Goal: Information Seeking & Learning: Learn about a topic

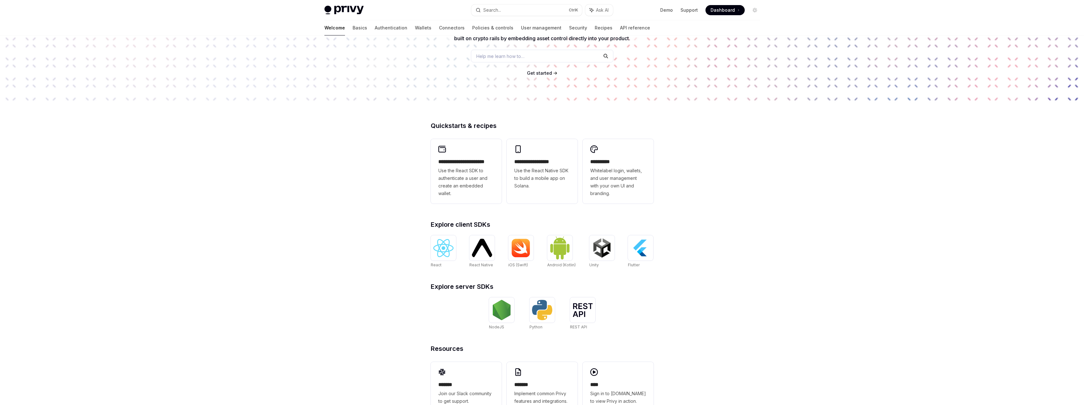
scroll to position [95, 0]
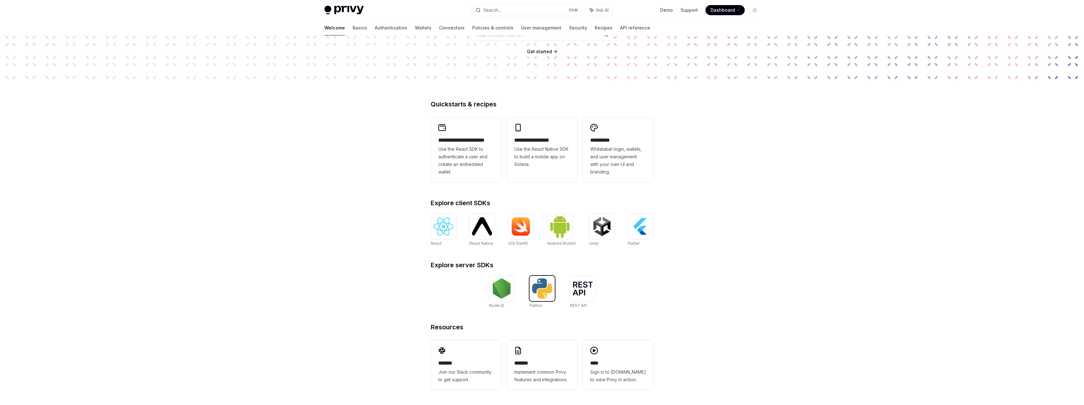
click at [538, 291] on img at bounding box center [542, 288] width 20 height 20
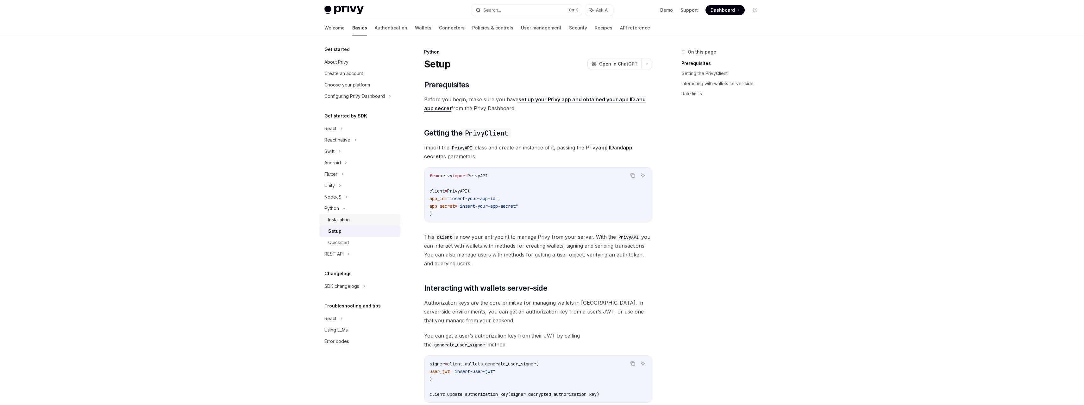
click at [346, 221] on div "Installation" at bounding box center [339, 220] width 22 height 8
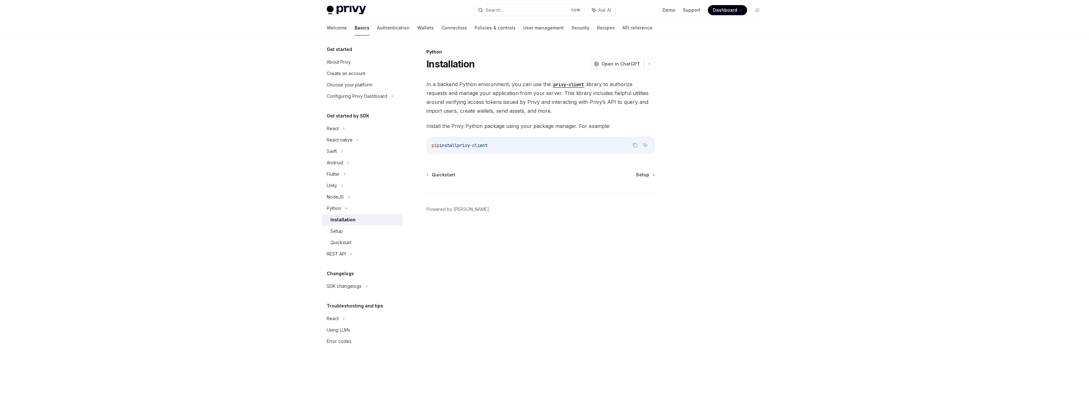
drag, startPoint x: 499, startPoint y: 144, endPoint x: 432, endPoint y: 144, distance: 67.1
click at [432, 144] on code "pip install privy-client" at bounding box center [540, 145] width 217 height 8
copy span "pip install privy-client"
click at [349, 227] on link "Setup" at bounding box center [362, 230] width 81 height 11
type textarea "*"
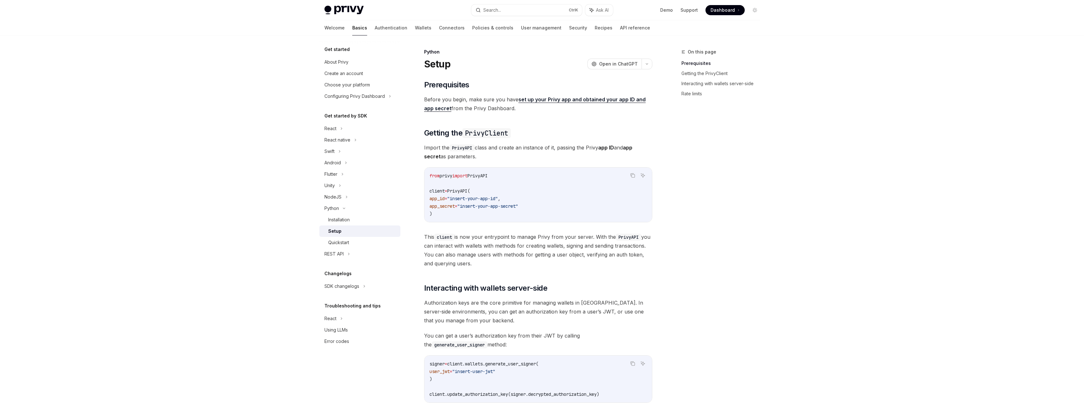
drag, startPoint x: 482, startPoint y: 158, endPoint x: 479, endPoint y: 153, distance: 6.0
click at [479, 153] on span "Import the PrivyAPI class and create an instance of it, passing the Privy app I…" at bounding box center [538, 152] width 228 height 18
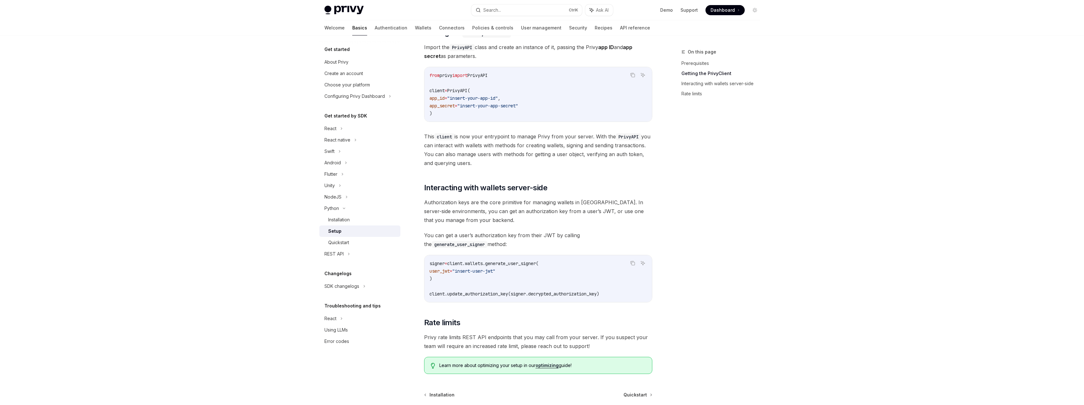
scroll to position [158, 0]
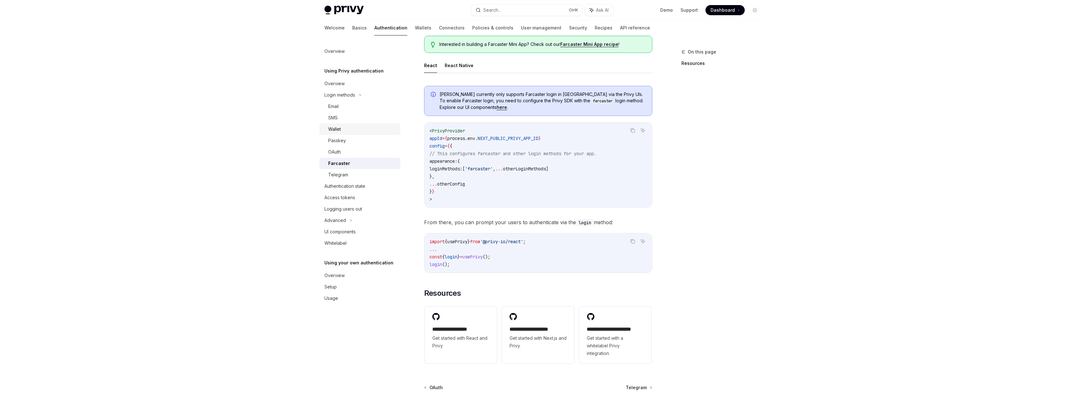
scroll to position [95, 0]
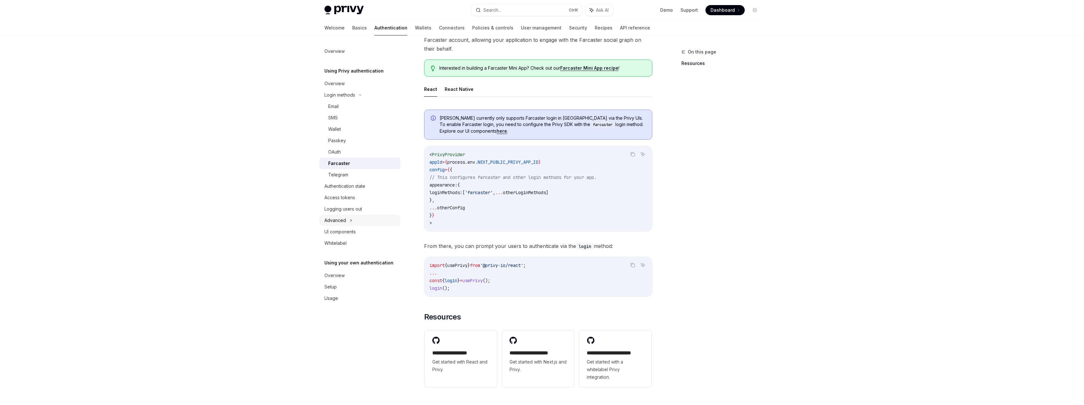
click at [352, 222] on div "Advanced" at bounding box center [359, 220] width 81 height 11
click at [352, 231] on div "MFA" at bounding box center [359, 231] width 81 height 11
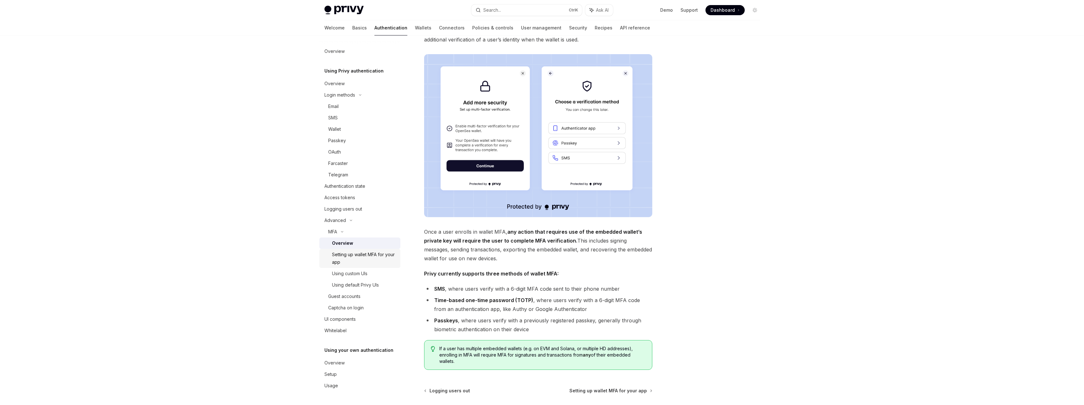
scroll to position [63, 0]
click at [350, 320] on div "UI components" at bounding box center [339, 319] width 31 height 8
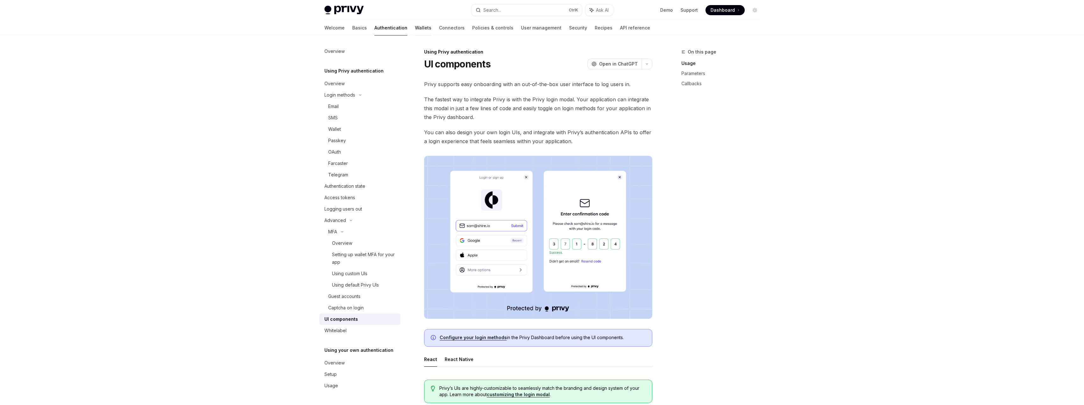
click at [415, 27] on link "Wallets" at bounding box center [423, 27] width 16 height 15
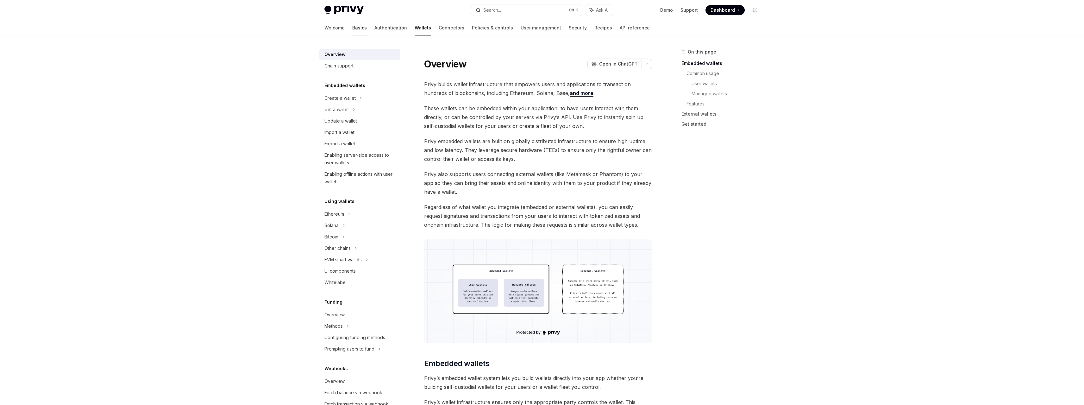
click at [352, 29] on link "Basics" at bounding box center [359, 27] width 15 height 15
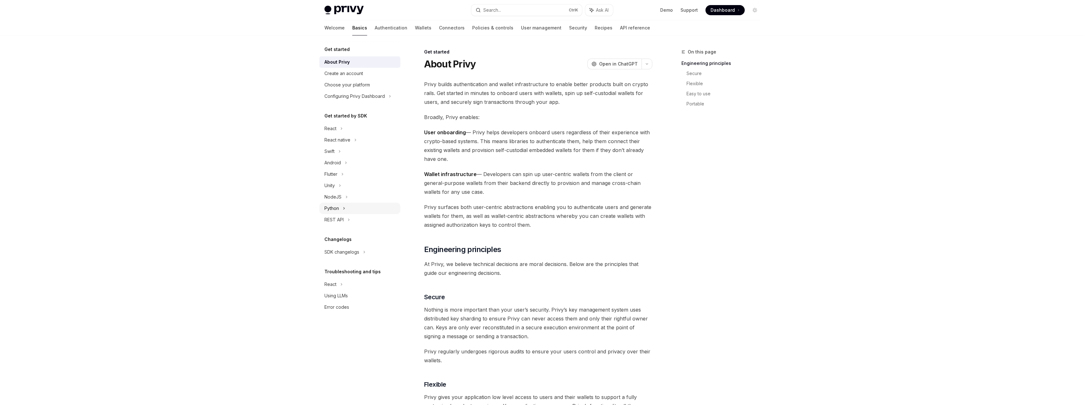
click at [341, 207] on div "Python" at bounding box center [359, 208] width 81 height 11
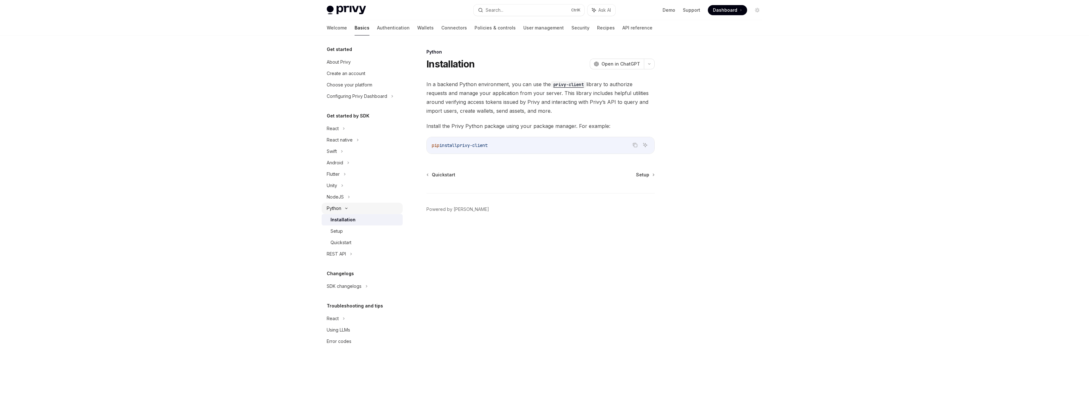
click at [341, 207] on div "Python" at bounding box center [334, 208] width 15 height 8
click at [363, 134] on div "SDK changelogs" at bounding box center [362, 128] width 81 height 11
click at [363, 252] on icon at bounding box center [367, 252] width 8 height 3
click at [344, 129] on icon at bounding box center [343, 129] width 1 height 2
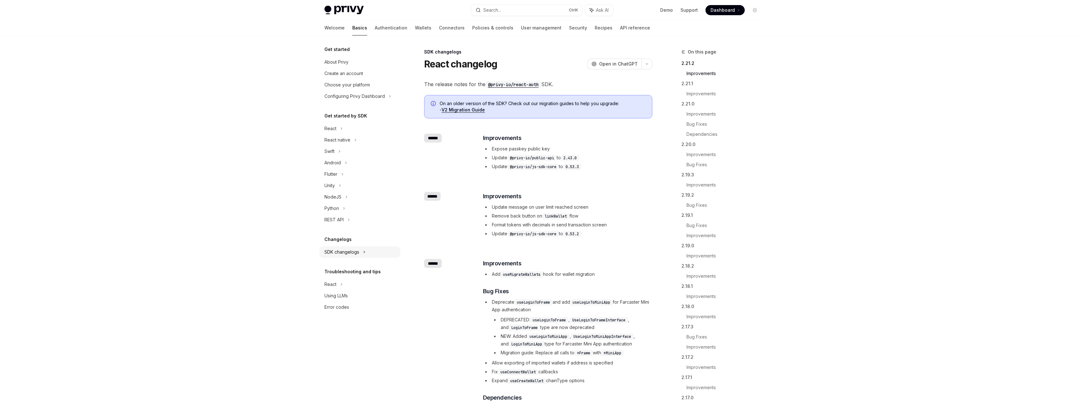
click at [343, 132] on icon at bounding box center [341, 129] width 3 height 8
click at [360, 252] on icon at bounding box center [364, 252] width 8 height 3
click at [439, 29] on link "Connectors" at bounding box center [452, 27] width 26 height 15
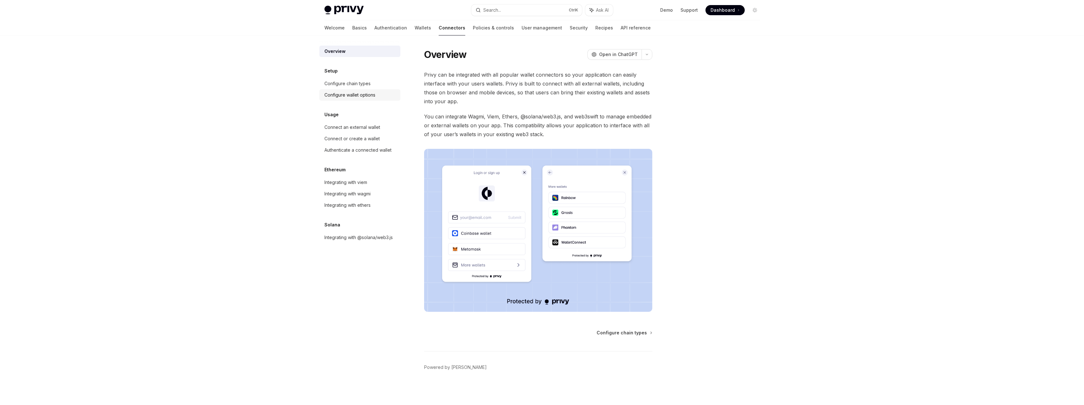
click at [367, 92] on div "Configure wallet options" at bounding box center [349, 95] width 51 height 8
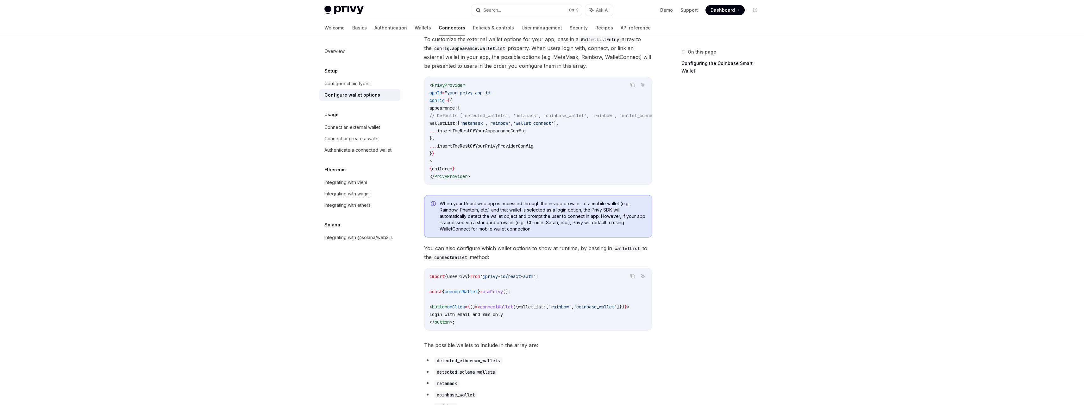
scroll to position [63, 0]
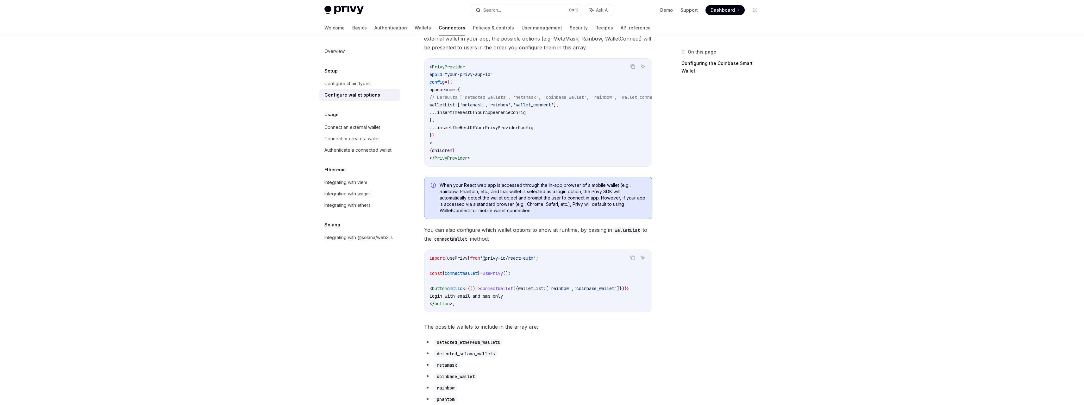
drag, startPoint x: 563, startPoint y: 313, endPoint x: 597, endPoint y: 313, distance: 34.2
click at [597, 312] on div "import { usePrivy } from '@privy-io/react-auth' ; const { connectWallet } = use…" at bounding box center [538, 281] width 228 height 62
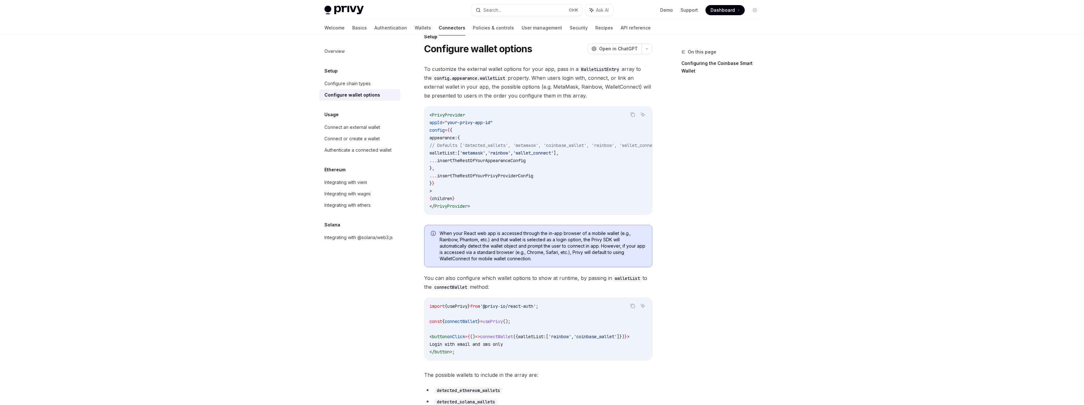
scroll to position [0, 0]
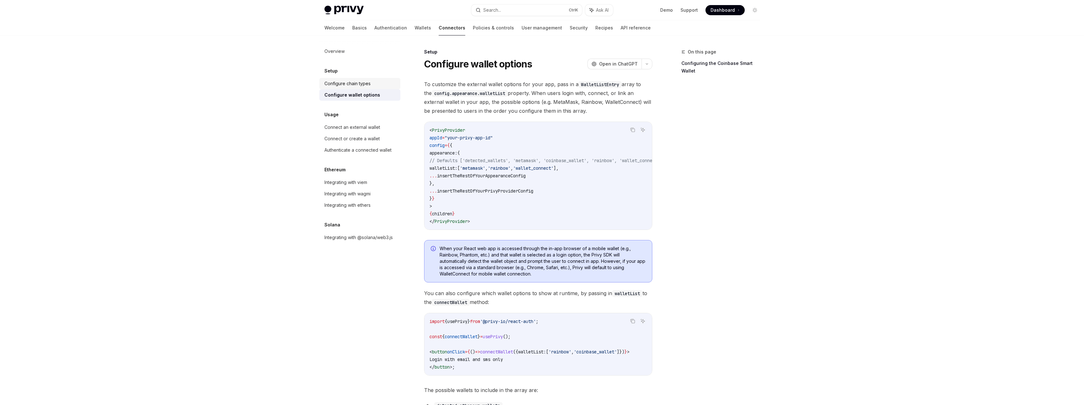
click at [358, 87] on link "Configure chain types" at bounding box center [359, 83] width 81 height 11
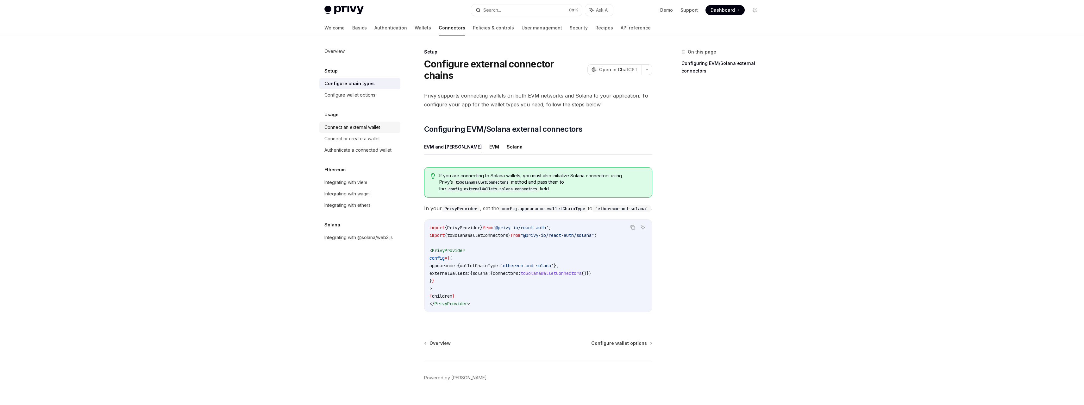
click at [360, 128] on div "Connect an external wallet" at bounding box center [352, 127] width 56 height 8
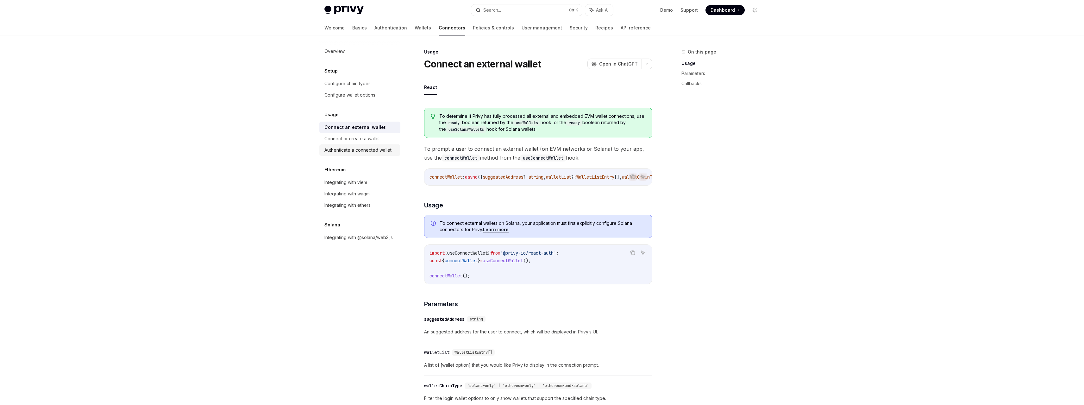
click at [370, 152] on div "Authenticate a connected wallet" at bounding box center [357, 150] width 67 height 8
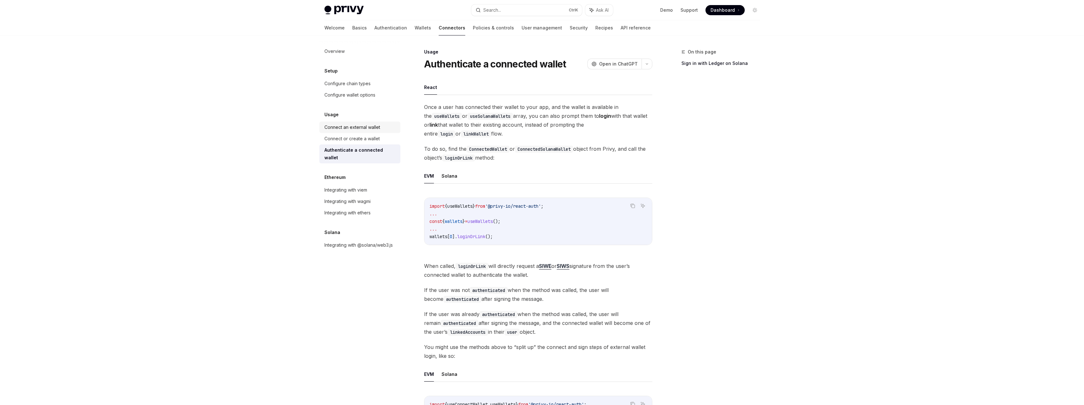
click at [381, 128] on div "Connect an external wallet" at bounding box center [360, 127] width 72 height 8
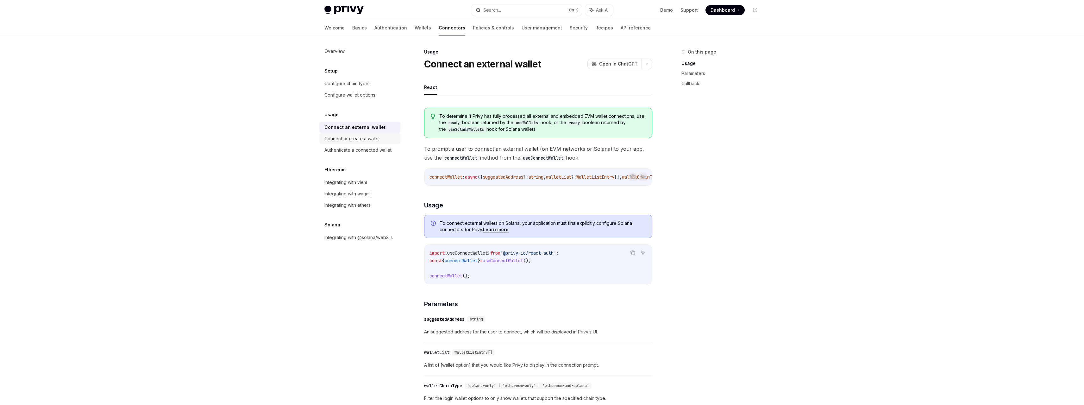
click at [369, 141] on div "Connect or create a wallet" at bounding box center [351, 139] width 55 height 8
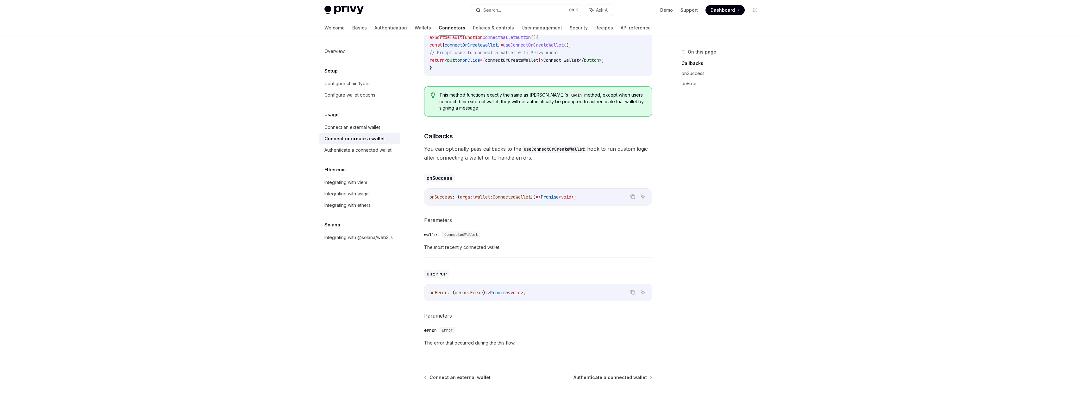
scroll to position [253, 0]
click at [346, 150] on div "Authenticate a connected wallet" at bounding box center [357, 150] width 67 height 8
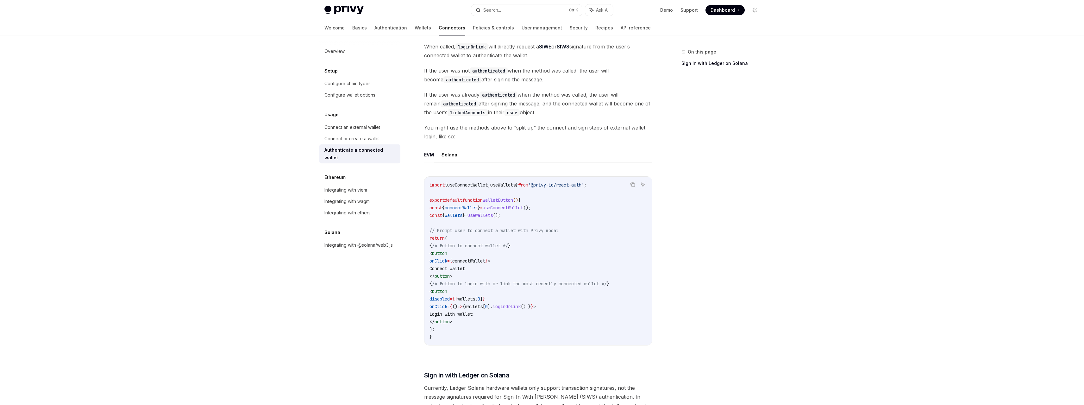
scroll to position [222, 0]
click at [365, 186] on div "Integrating with viem" at bounding box center [345, 190] width 43 height 8
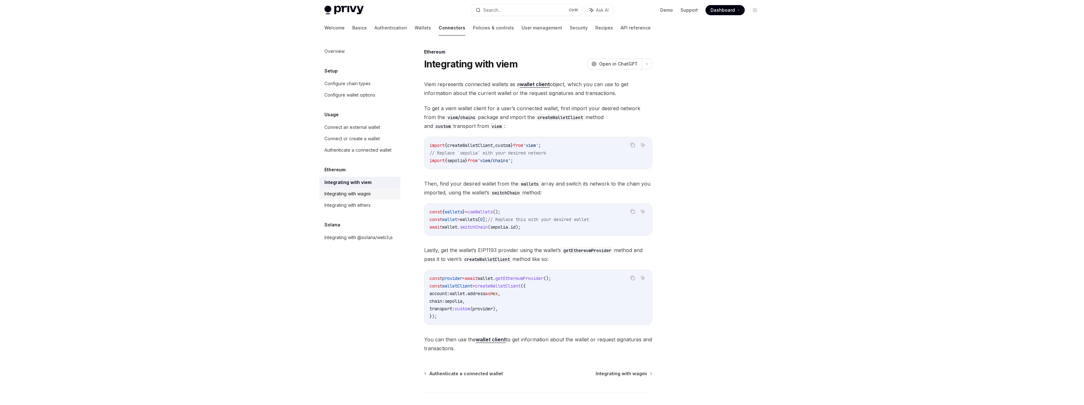
click at [354, 191] on div "Integrating with wagmi" at bounding box center [347, 194] width 46 height 8
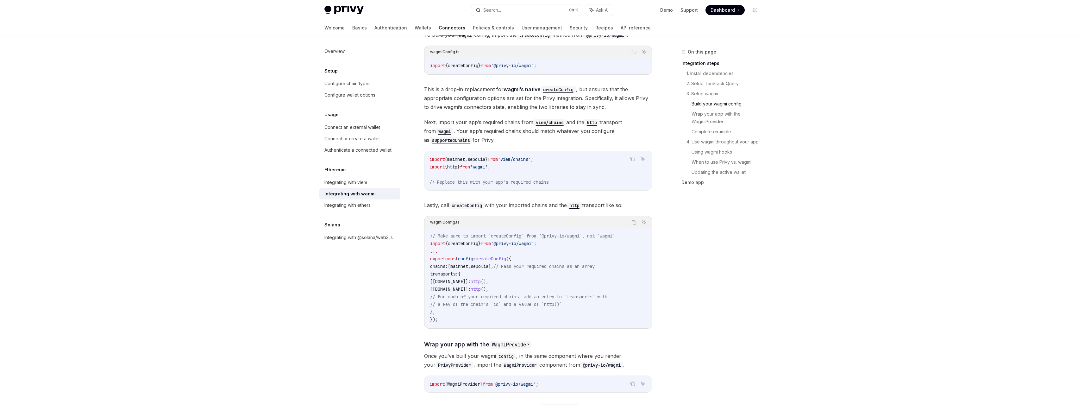
scroll to position [570, 0]
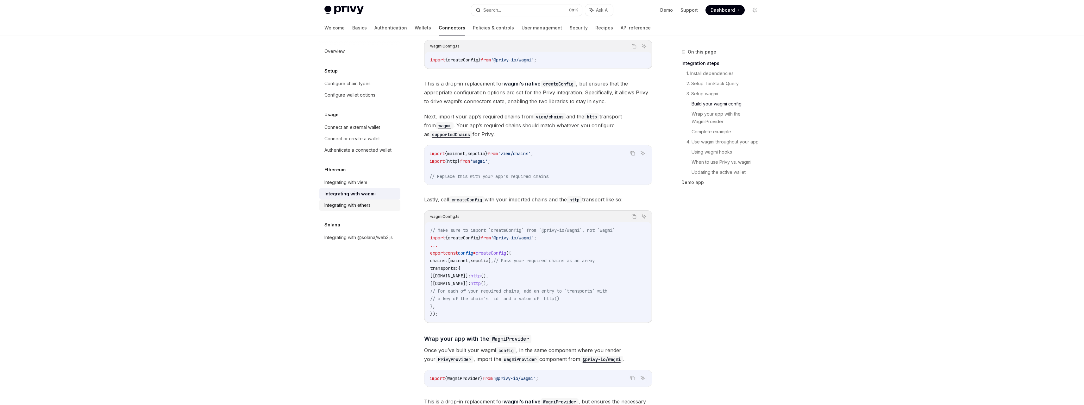
click at [378, 205] on div "Integrating with ethers" at bounding box center [360, 205] width 72 height 8
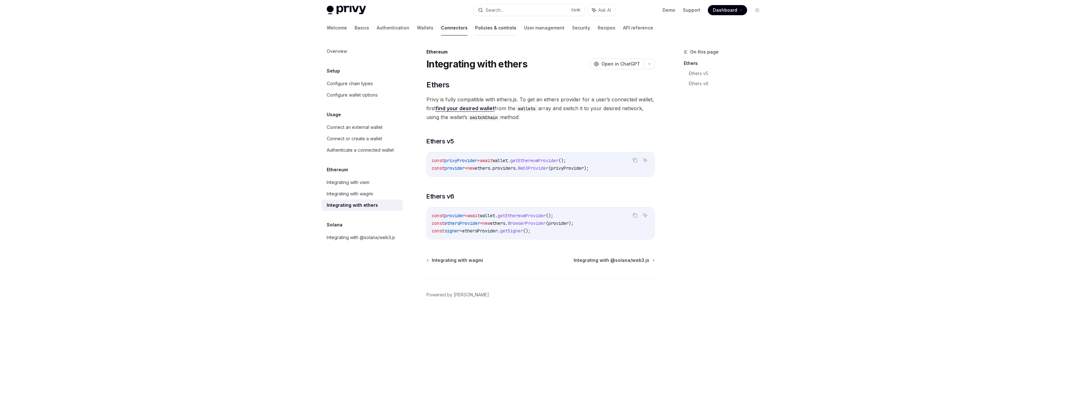
click at [475, 32] on link "Policies & controls" at bounding box center [495, 27] width 41 height 15
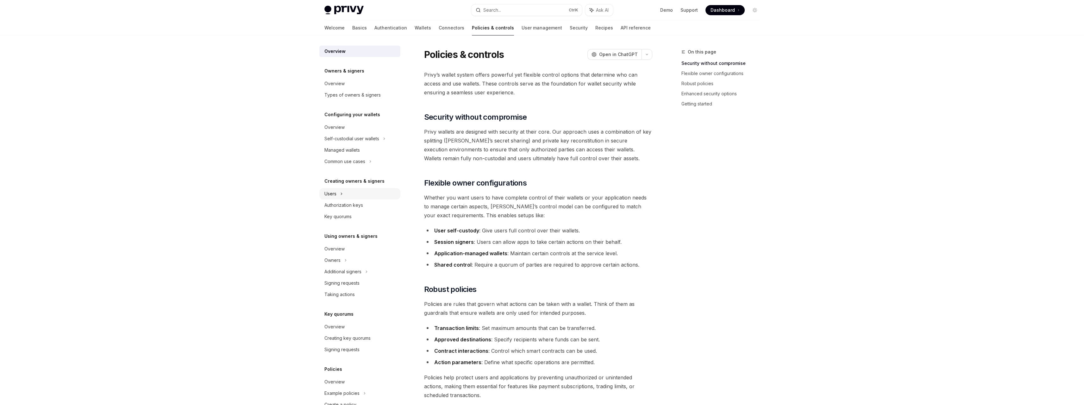
click at [360, 195] on div "Users" at bounding box center [359, 193] width 81 height 11
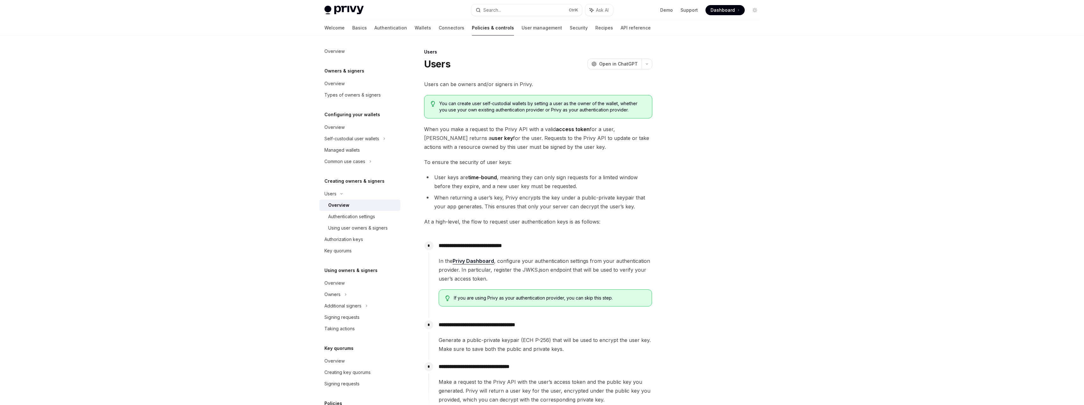
click at [358, 205] on div "Overview" at bounding box center [362, 205] width 68 height 8
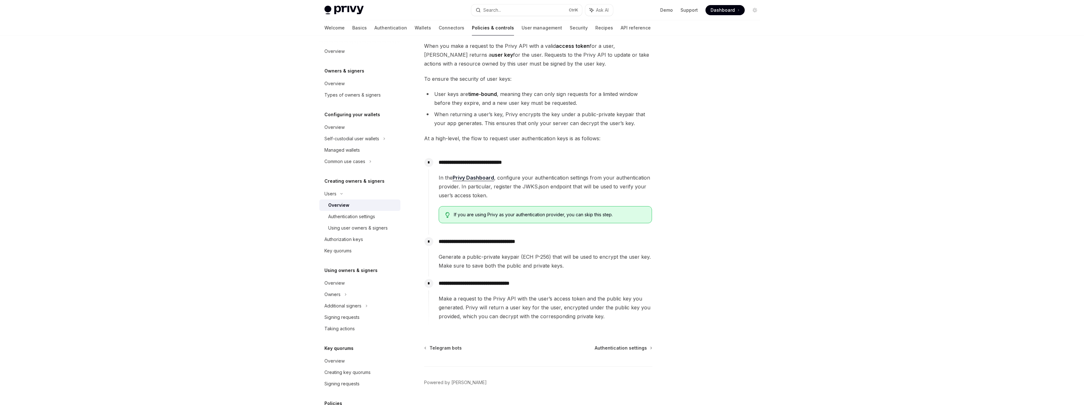
scroll to position [95, 0]
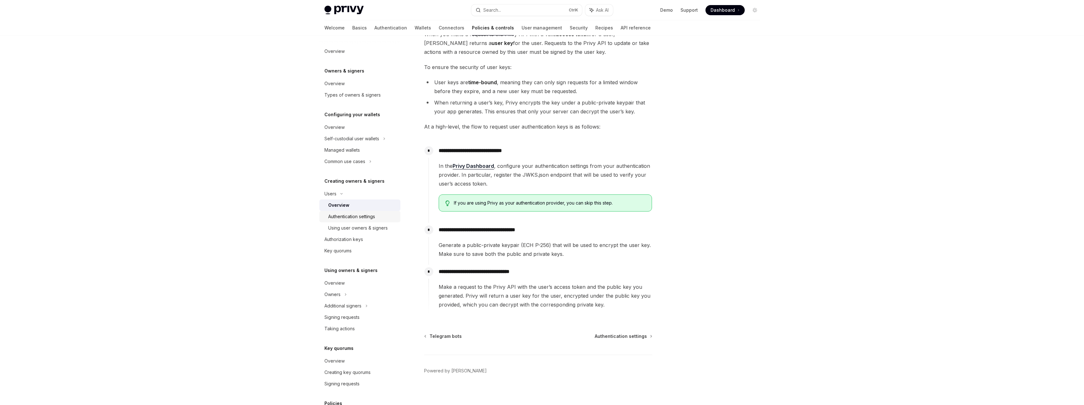
click at [361, 216] on div "Authentication settings" at bounding box center [351, 217] width 47 height 8
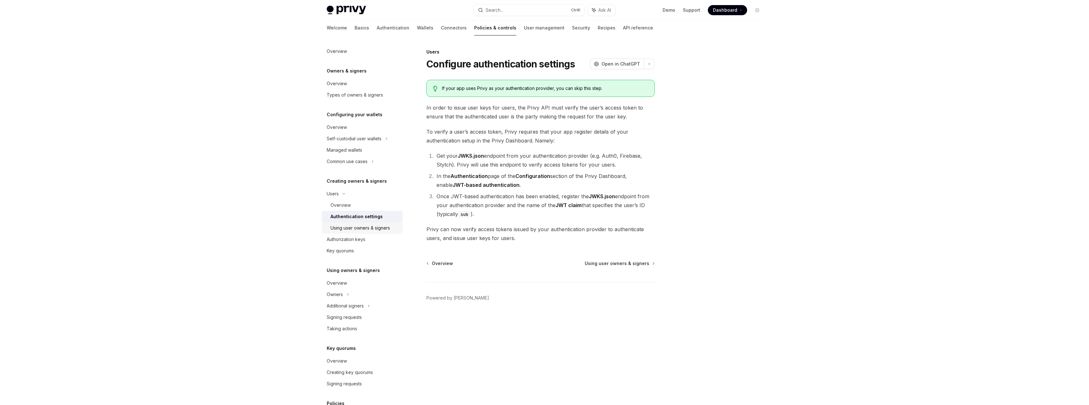
click at [365, 229] on div "Using user owners & signers" at bounding box center [359, 228] width 59 height 8
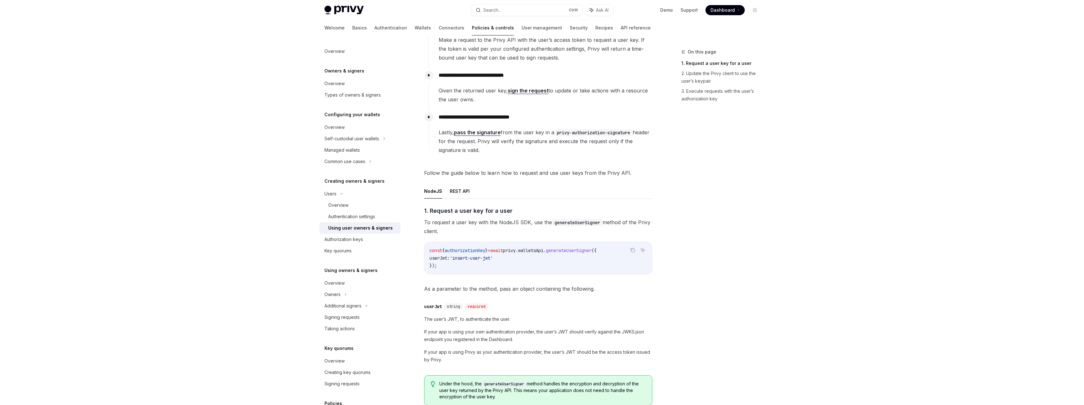
scroll to position [95, 0]
click at [464, 190] on button "REST API" at bounding box center [460, 188] width 20 height 15
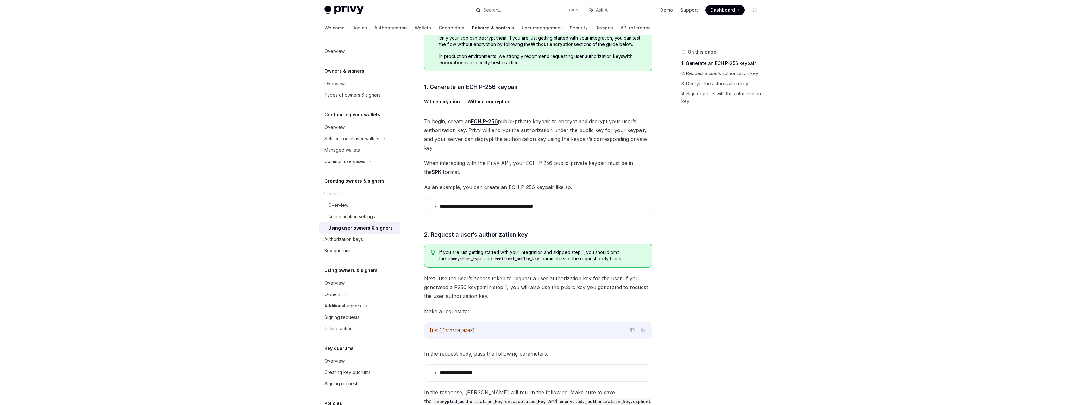
scroll to position [316, 0]
click at [592, 197] on summary "**********" at bounding box center [538, 205] width 228 height 16
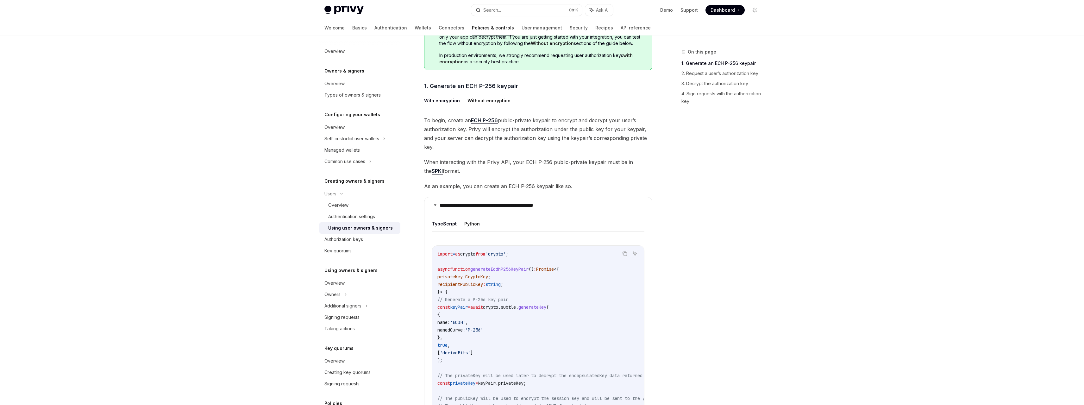
click at [472, 216] on button "Python" at bounding box center [472, 223] width 16 height 15
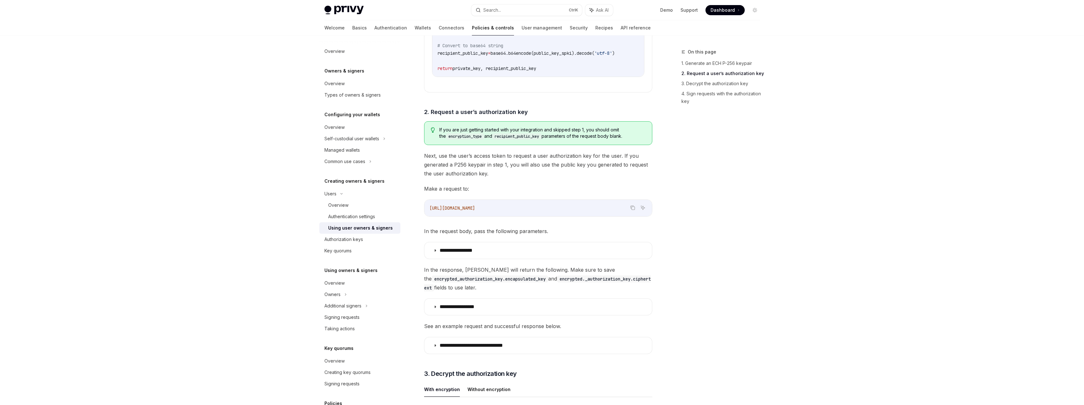
scroll to position [665, 0]
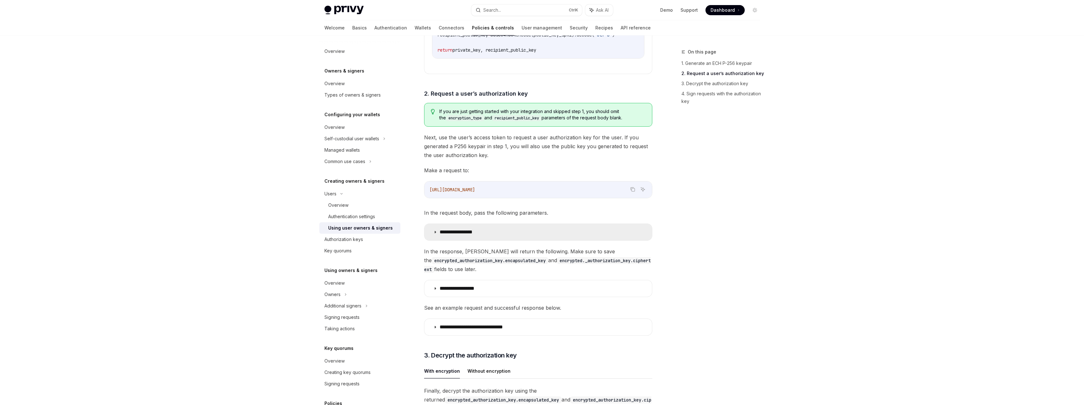
click at [578, 225] on summary "**********" at bounding box center [538, 232] width 228 height 16
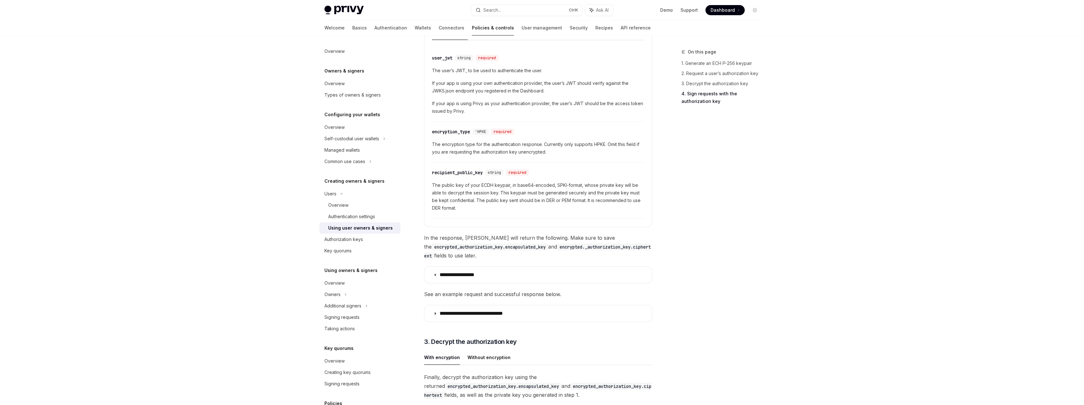
scroll to position [886, 0]
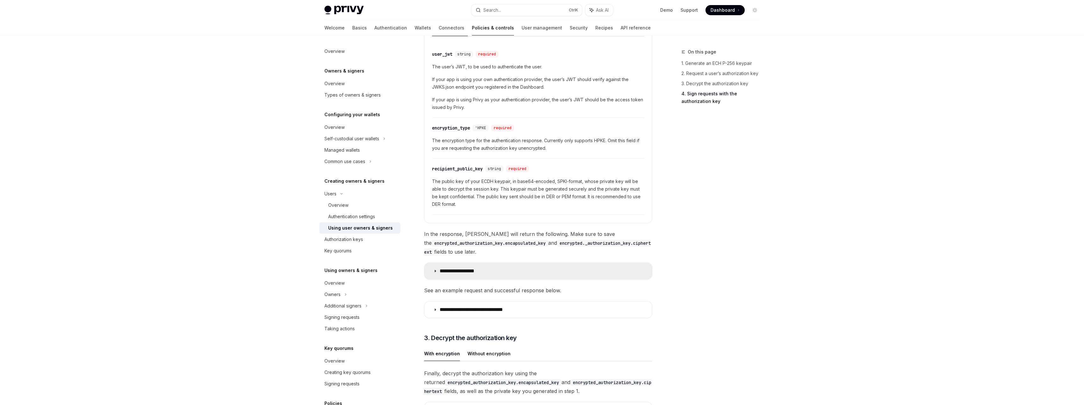
click at [582, 264] on summary "**********" at bounding box center [538, 271] width 228 height 16
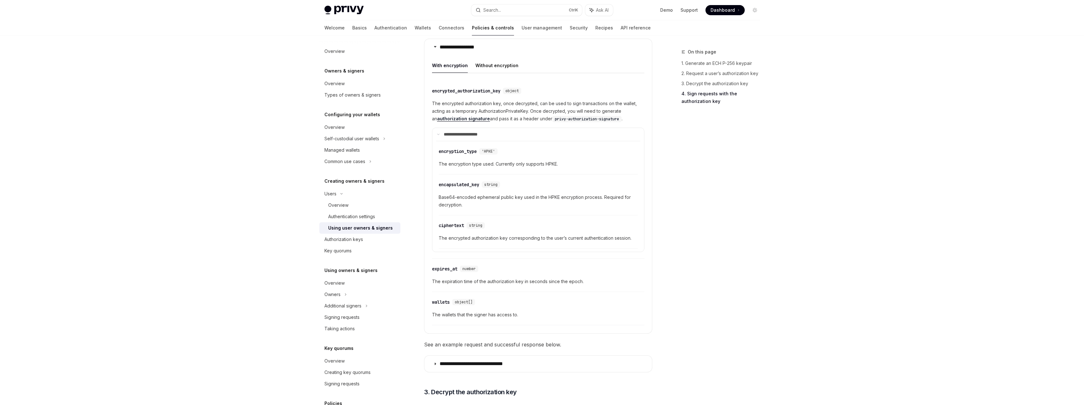
scroll to position [1108, 0]
click at [491, 64] on button "Without encryption" at bounding box center [496, 67] width 43 height 15
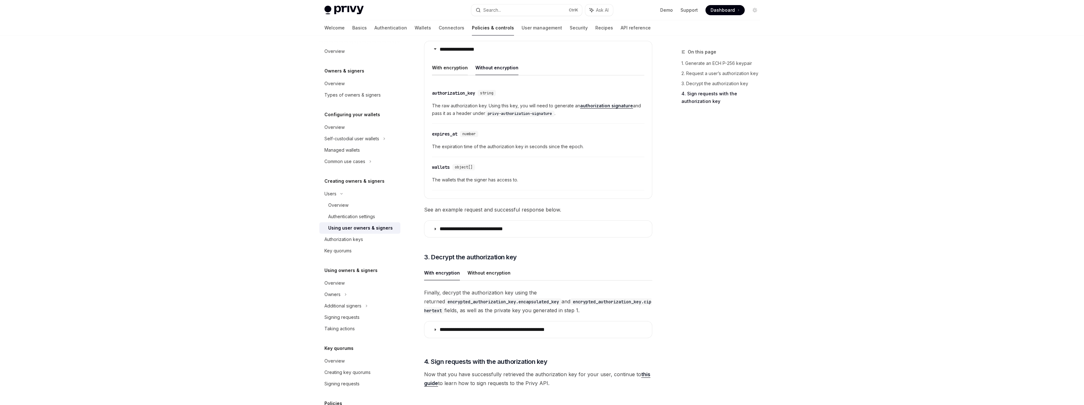
click at [451, 61] on button "With encryption" at bounding box center [450, 67] width 36 height 15
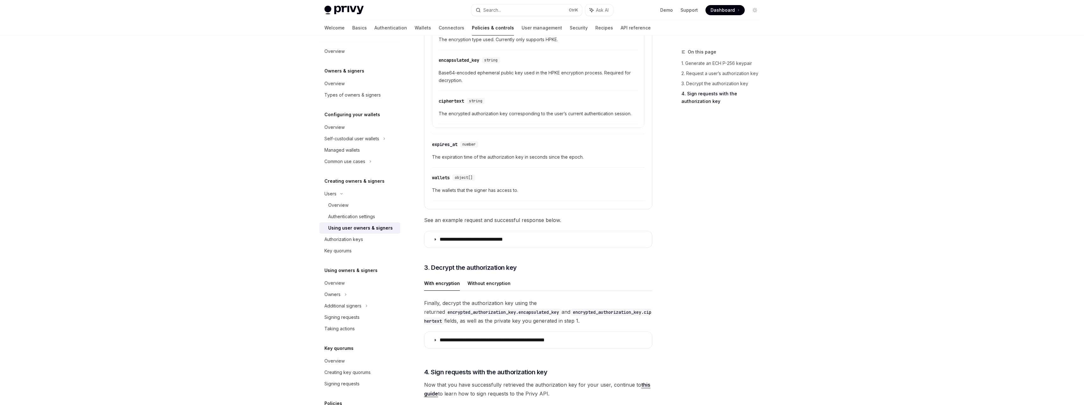
scroll to position [1266, 0]
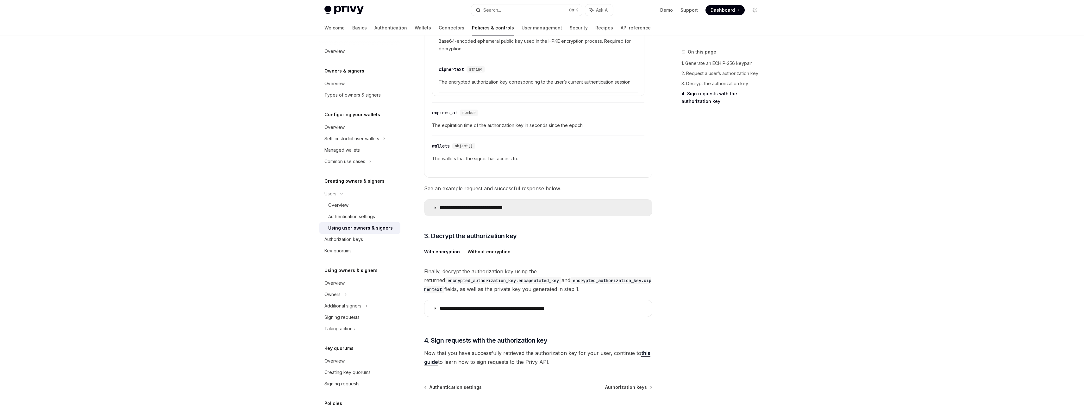
click at [541, 200] on summary "**********" at bounding box center [538, 207] width 228 height 16
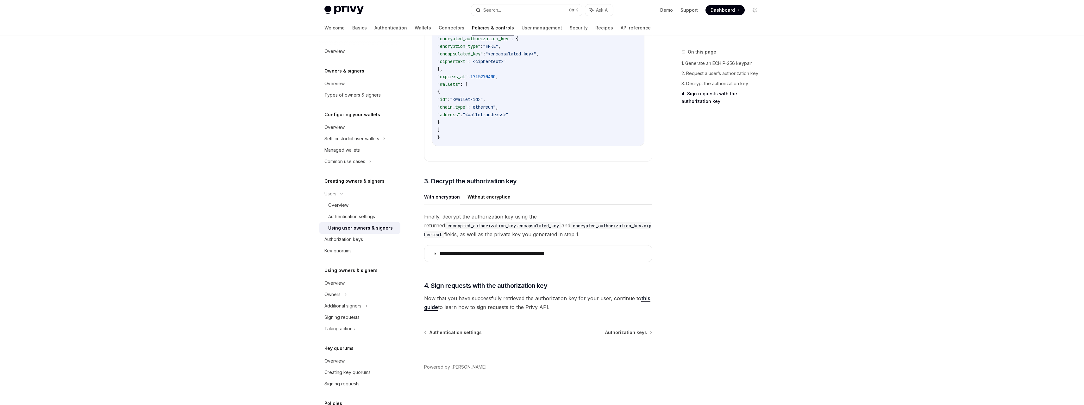
scroll to position [1615, 0]
click at [594, 248] on summary "**********" at bounding box center [538, 253] width 228 height 16
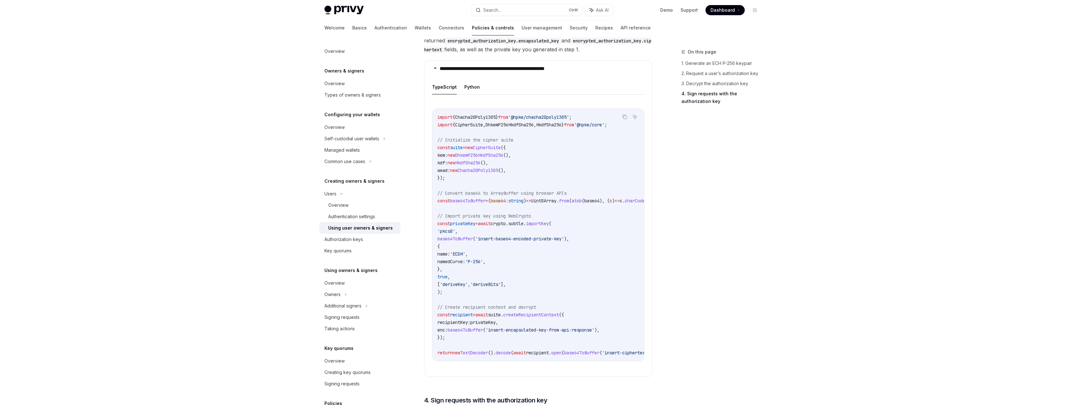
scroll to position [1900, 0]
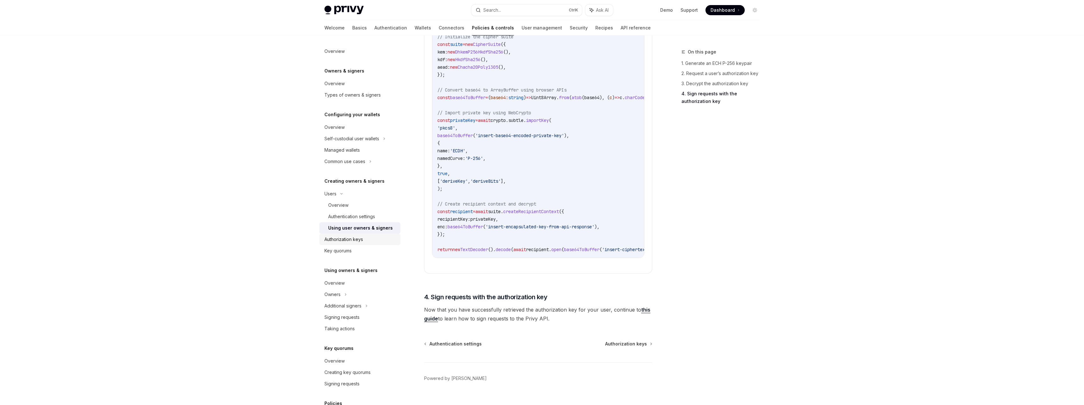
click at [364, 240] on div "Authorization keys" at bounding box center [360, 239] width 72 height 8
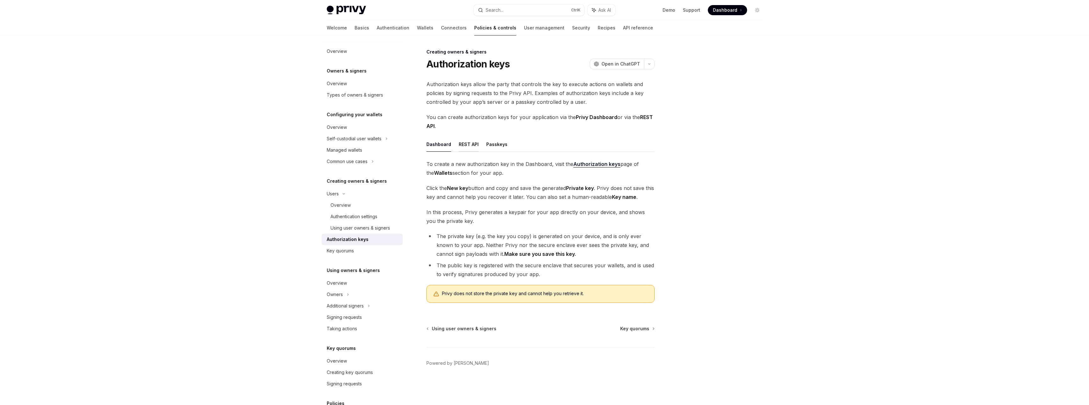
click at [472, 148] on button "REST API" at bounding box center [469, 144] width 20 height 15
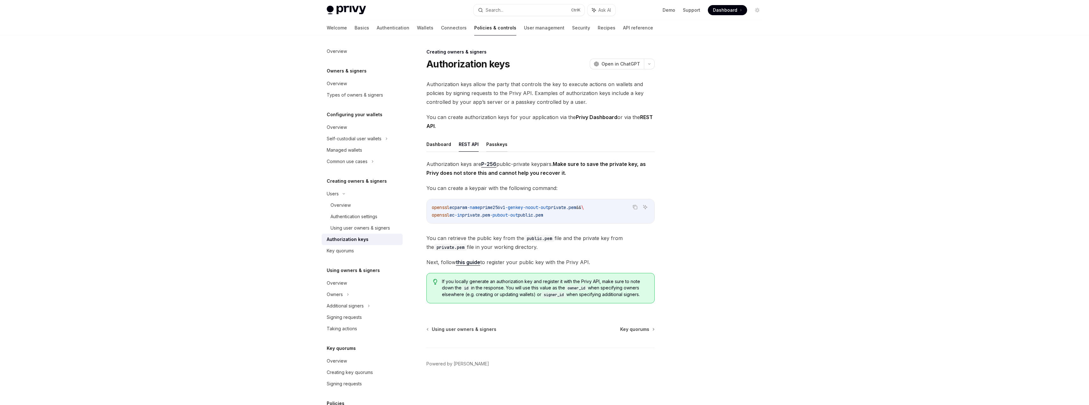
click at [493, 146] on button "Passkeys" at bounding box center [496, 144] width 21 height 15
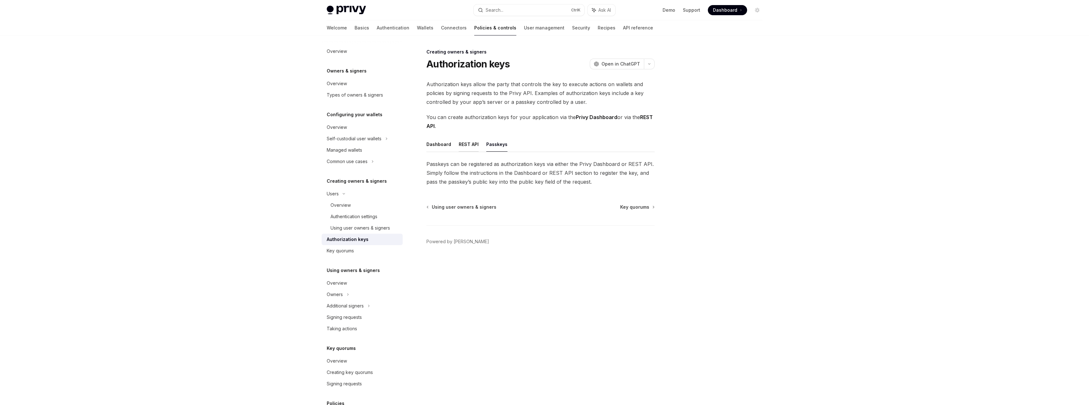
click at [472, 142] on button "REST API" at bounding box center [469, 144] width 20 height 15
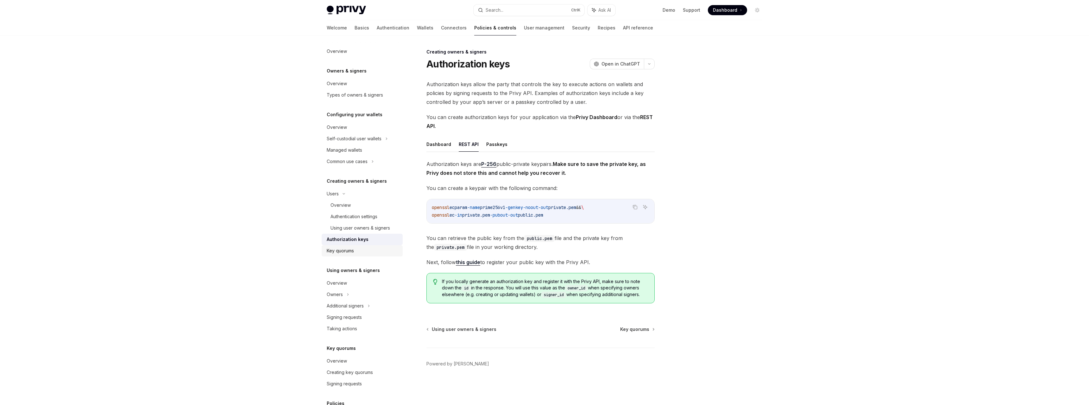
click at [362, 251] on div "Key quorums" at bounding box center [363, 251] width 72 height 8
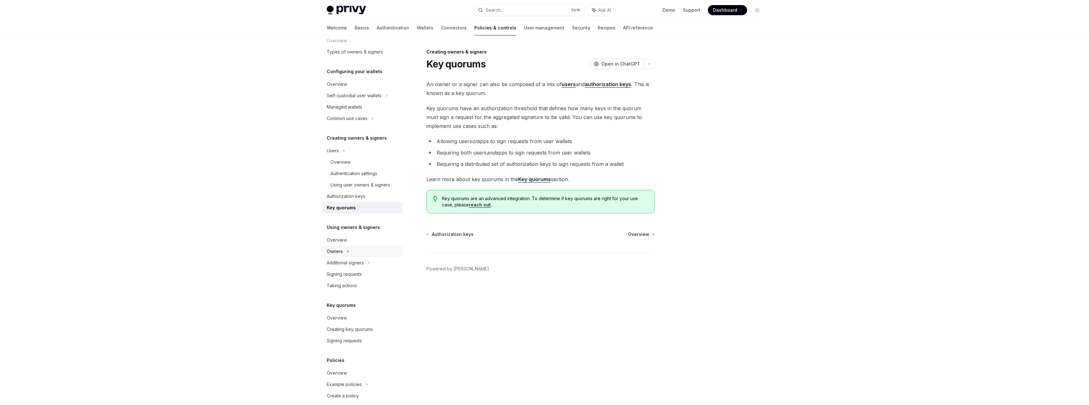
scroll to position [63, 0]
click at [361, 221] on div "Overview" at bounding box center [363, 220] width 72 height 8
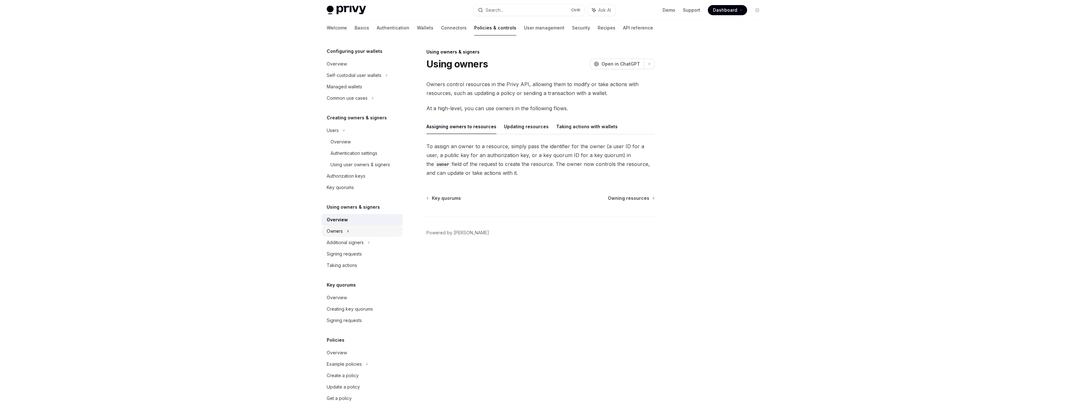
click at [356, 81] on div "Owners" at bounding box center [362, 75] width 81 height 11
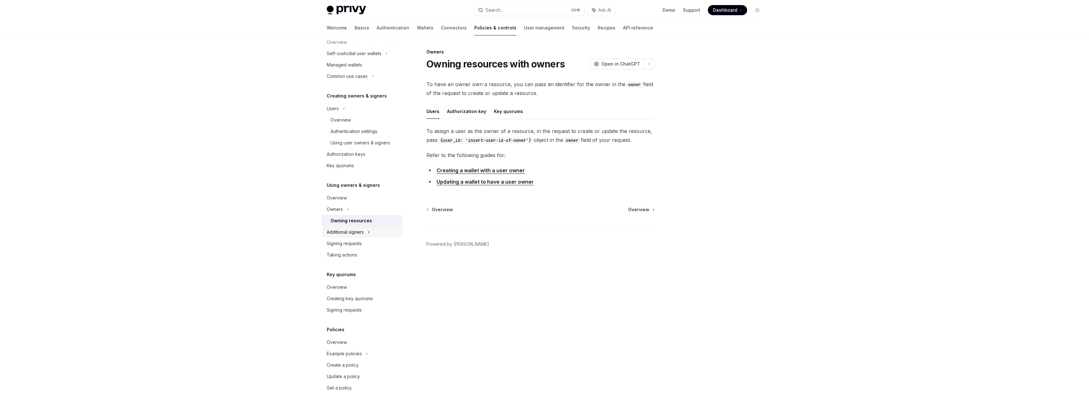
scroll to position [86, 0]
click at [524, 30] on link "User management" at bounding box center [544, 27] width 41 height 15
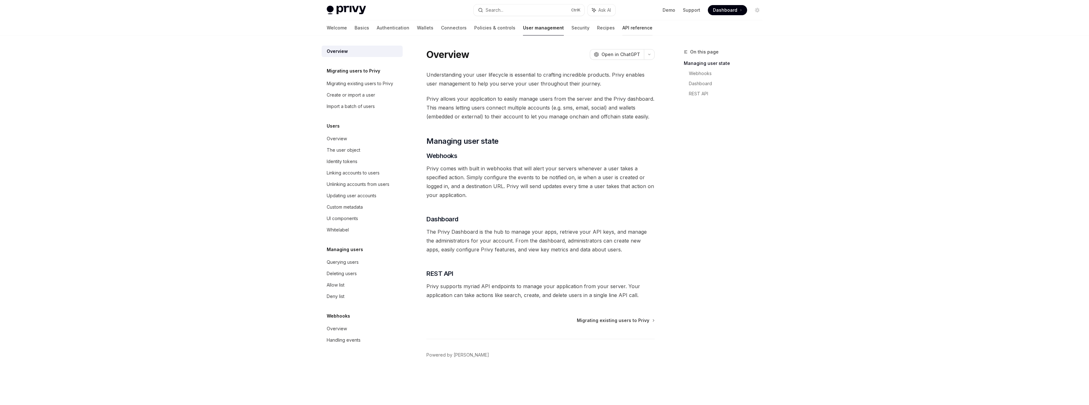
click at [622, 28] on link "API reference" at bounding box center [637, 27] width 30 height 15
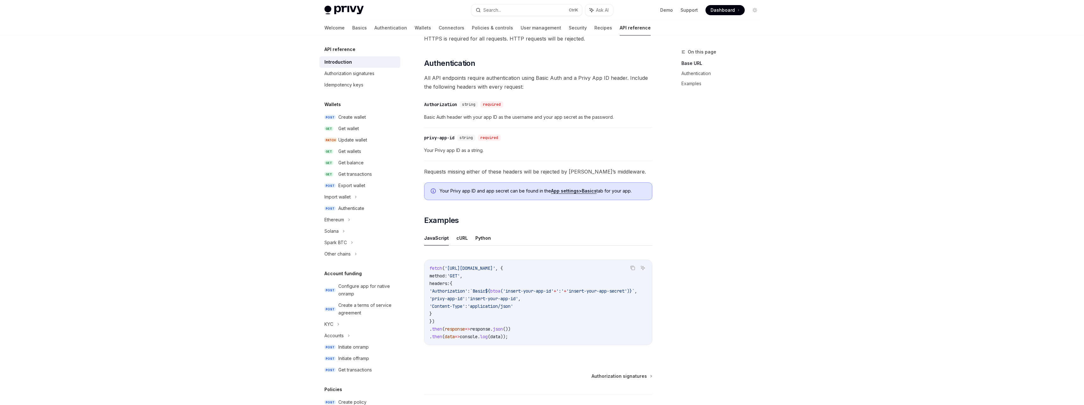
scroll to position [222, 0]
click at [483, 236] on button "Python" at bounding box center [483, 237] width 16 height 15
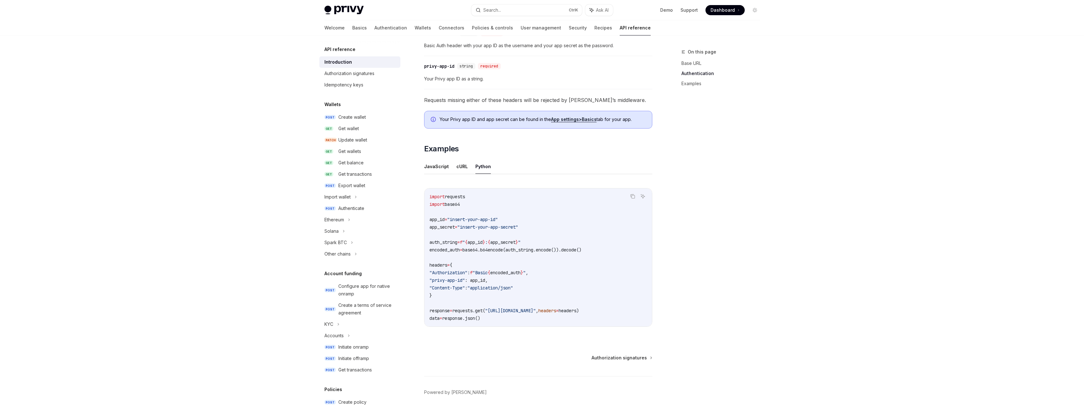
scroll to position [316, 0]
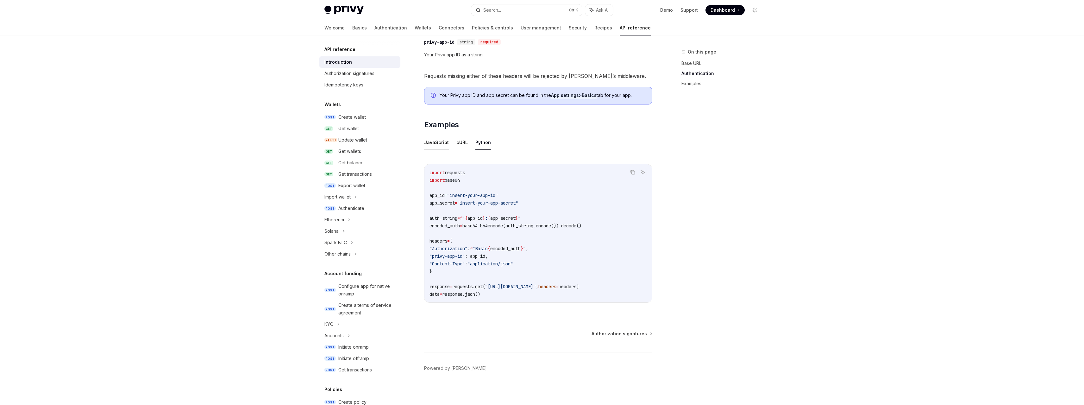
click at [435, 144] on button "JavaScript" at bounding box center [436, 142] width 25 height 15
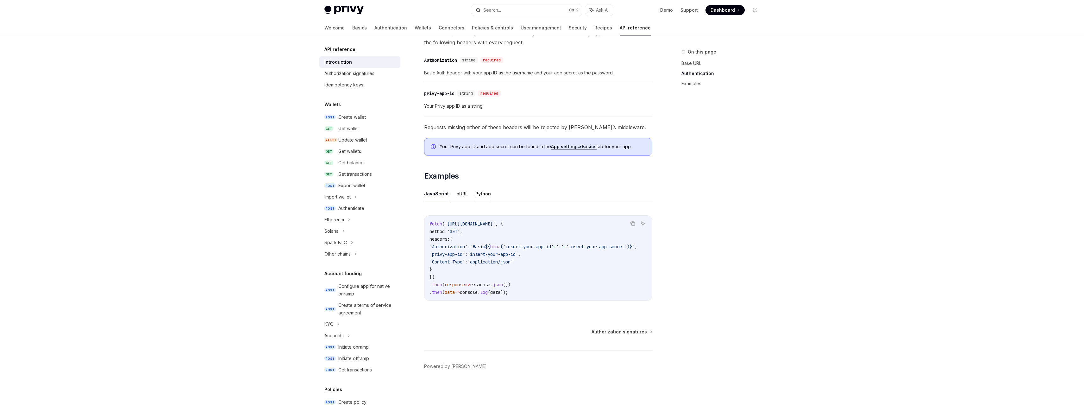
click at [480, 191] on button "Python" at bounding box center [483, 193] width 16 height 15
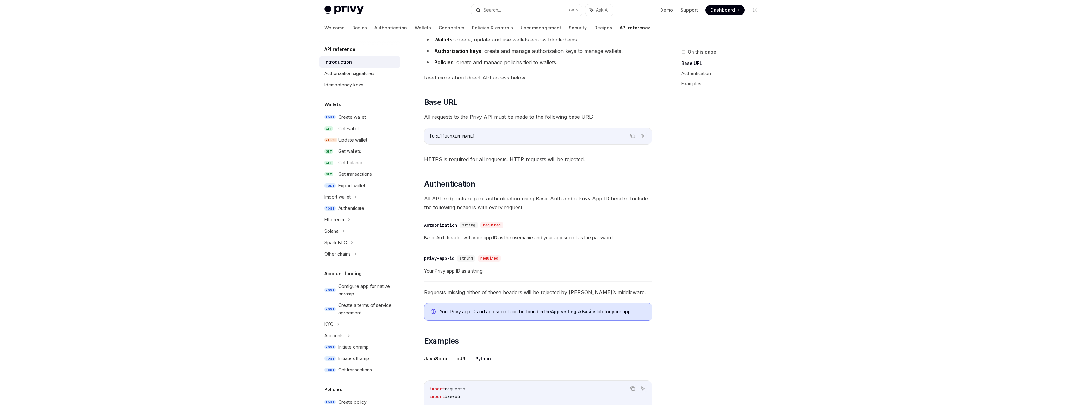
scroll to position [173, 0]
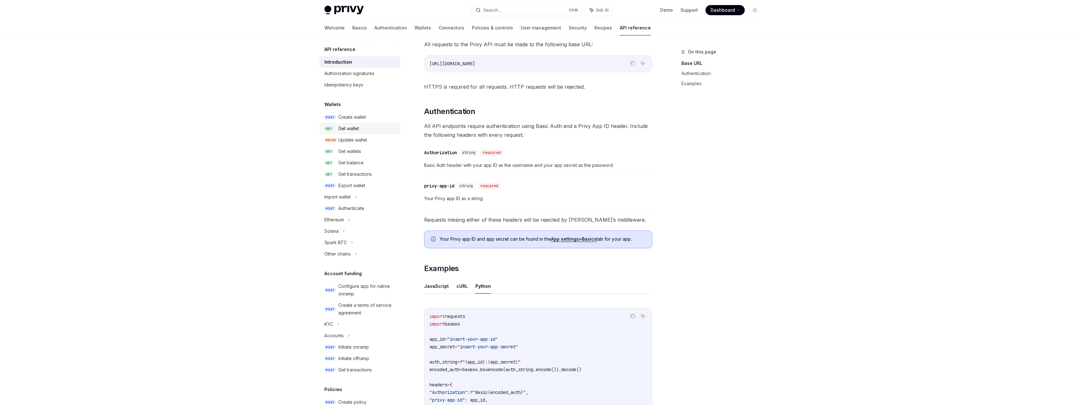
click at [363, 131] on div "Get wallet" at bounding box center [367, 129] width 58 height 8
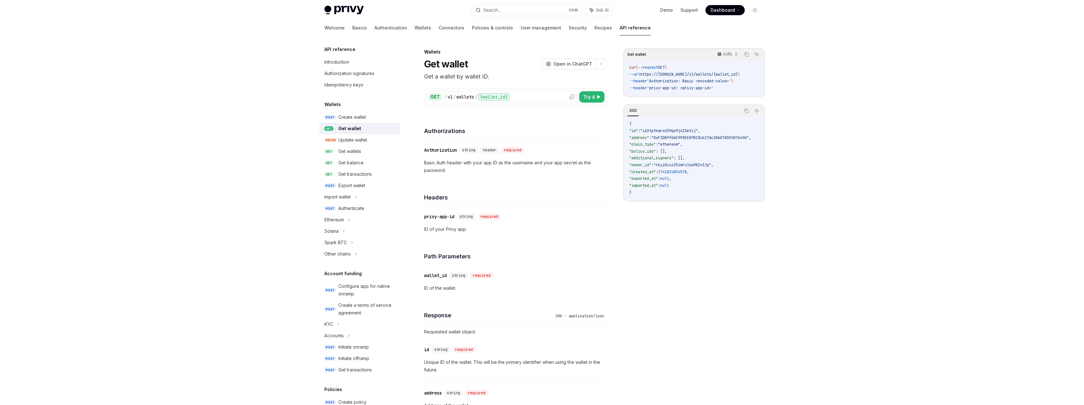
click at [545, 95] on div "/ v1 / wallets / {wallet_id}" at bounding box center [509, 97] width 131 height 8
click at [507, 97] on div "{wallet_id}" at bounding box center [494, 97] width 32 height 8
click at [596, 98] on button "Try it" at bounding box center [591, 96] width 25 height 11
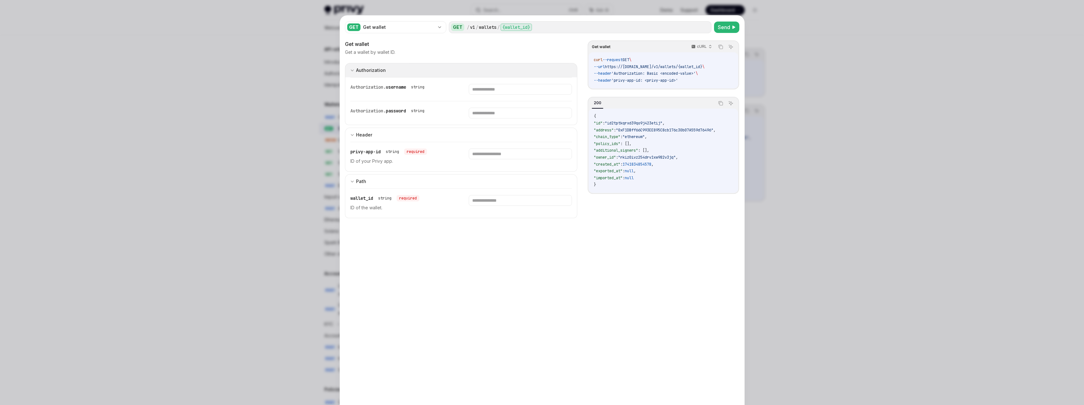
click at [419, 67] on button "Authorization appSecretAuth" at bounding box center [461, 70] width 233 height 14
click at [419, 67] on button "Authorization appSecretAuth" at bounding box center [461, 70] width 233 height 15
click at [834, 101] on div at bounding box center [542, 202] width 1084 height 405
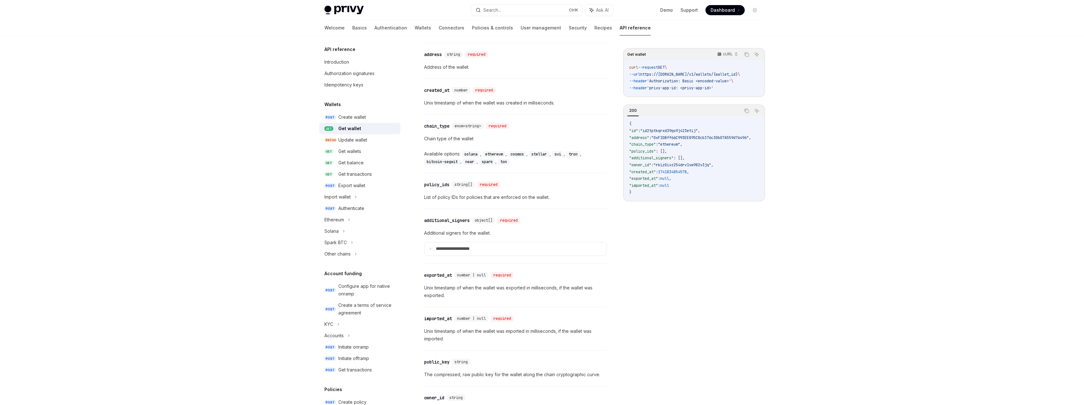
scroll to position [348, 0]
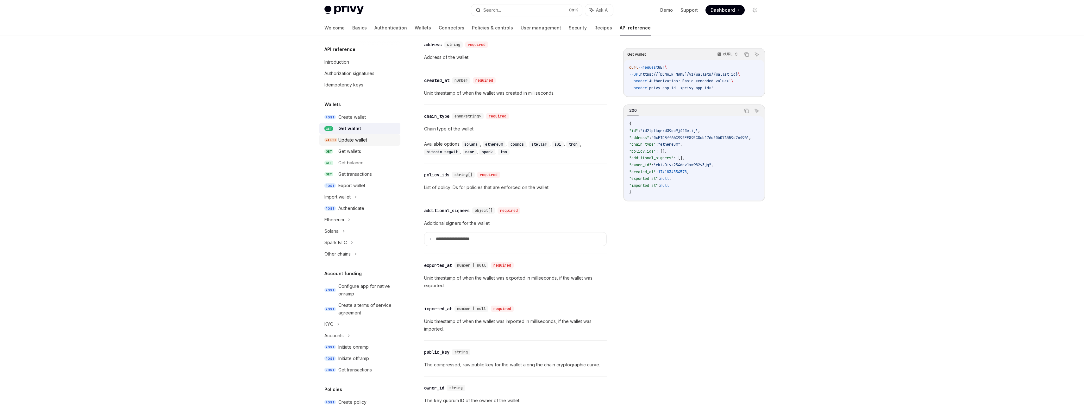
click at [362, 143] on div "Update wallet" at bounding box center [352, 140] width 29 height 8
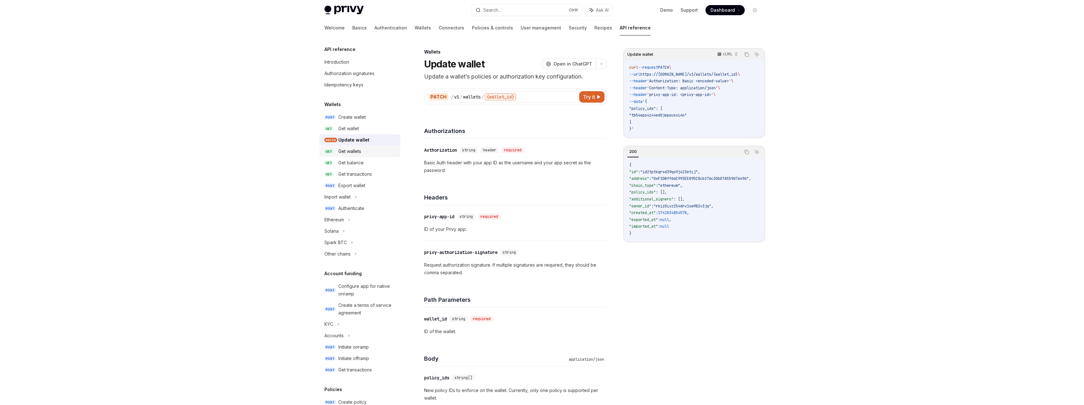
click at [361, 151] on div "Get wallets" at bounding box center [349, 151] width 23 height 8
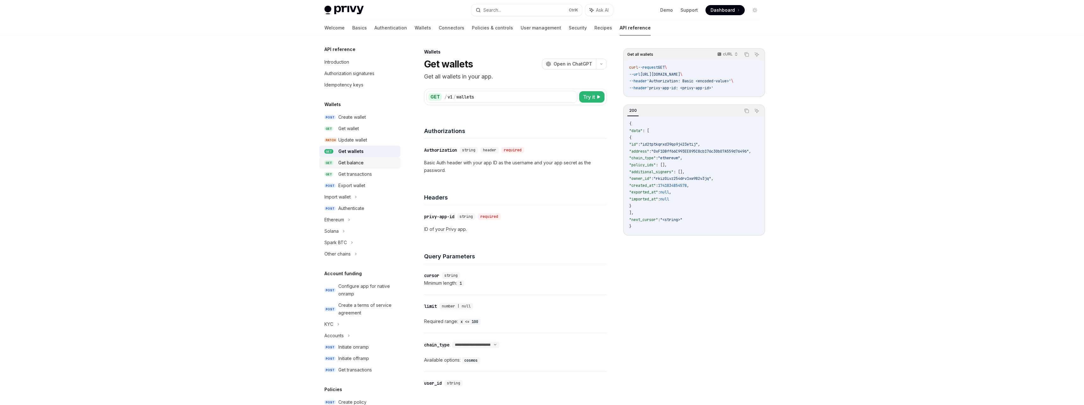
click at [357, 166] on div "Get balance" at bounding box center [350, 163] width 25 height 8
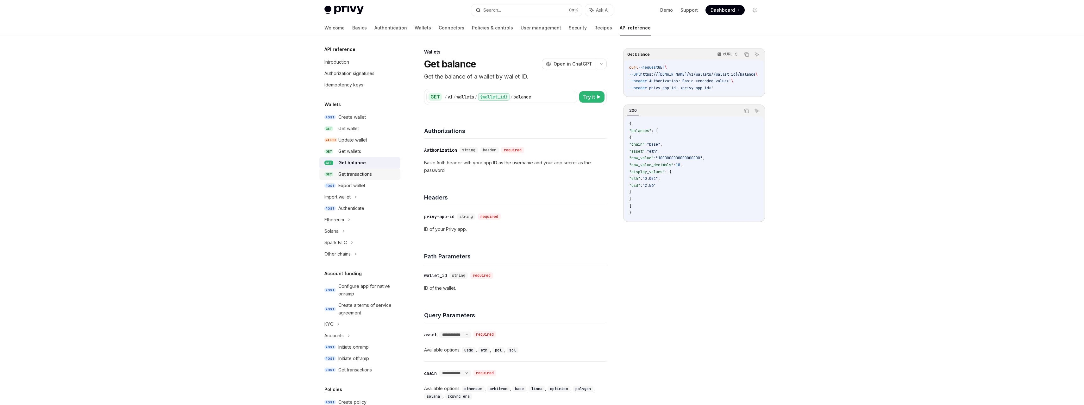
click at [354, 175] on div "Get transactions" at bounding box center [355, 174] width 34 height 8
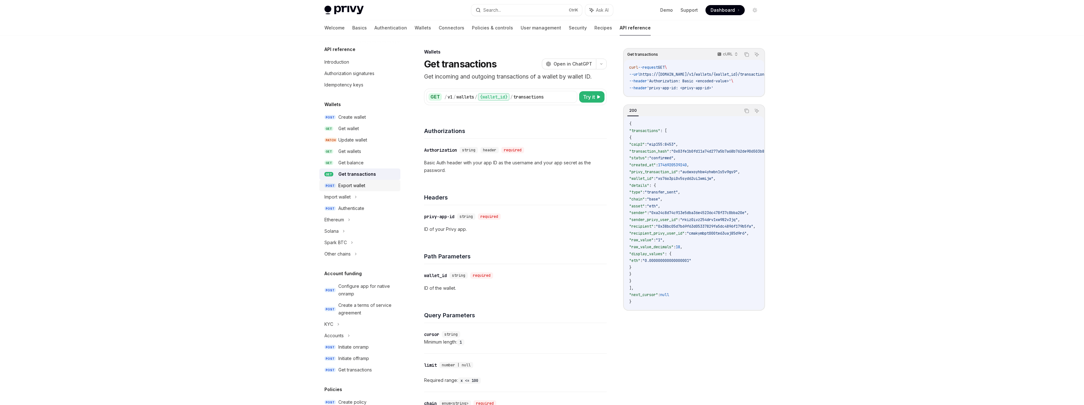
click at [359, 184] on div "Export wallet" at bounding box center [351, 186] width 27 height 8
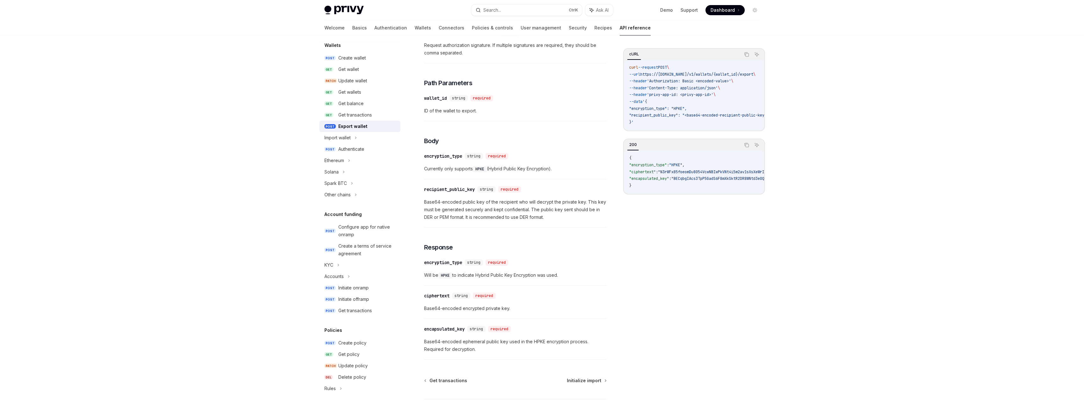
scroll to position [275, 0]
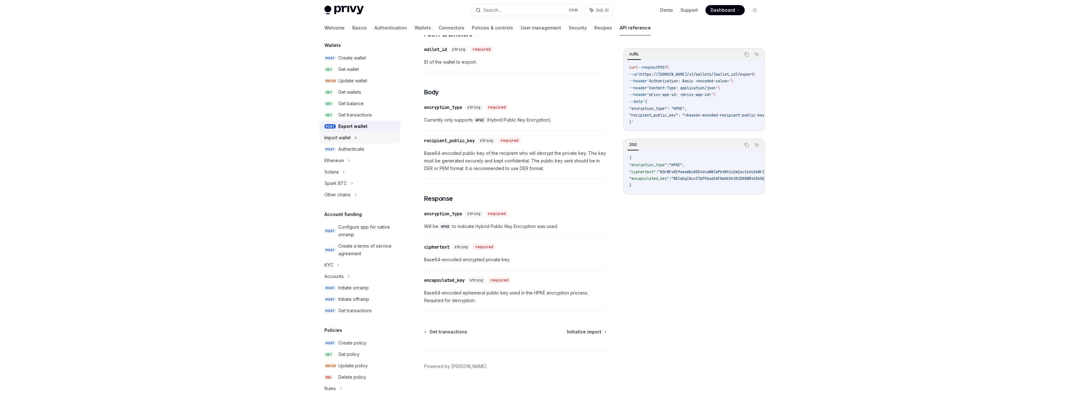
click at [356, 137] on icon at bounding box center [355, 138] width 1 height 2
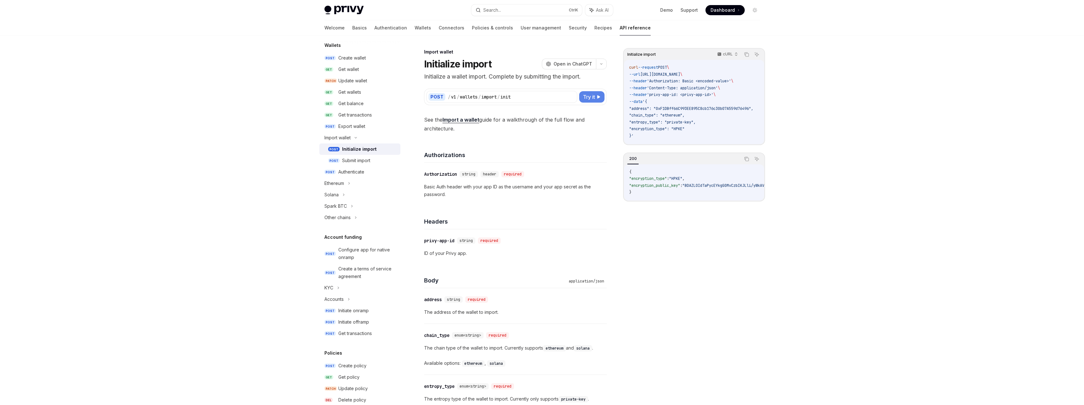
click at [591, 97] on span "Try it" at bounding box center [589, 97] width 12 height 8
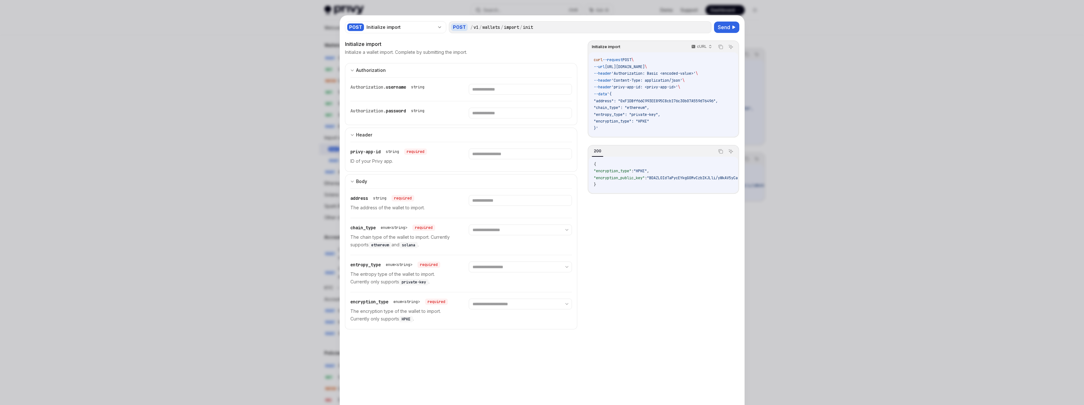
drag, startPoint x: 858, startPoint y: 191, endPoint x: 849, endPoint y: 190, distance: 8.3
click at [858, 191] on div at bounding box center [542, 202] width 1084 height 405
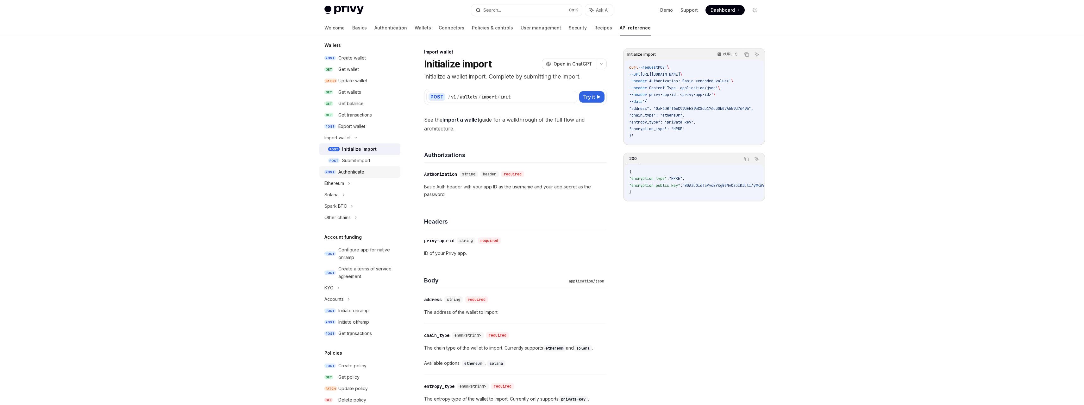
click at [357, 175] on div "Authenticate" at bounding box center [351, 172] width 26 height 8
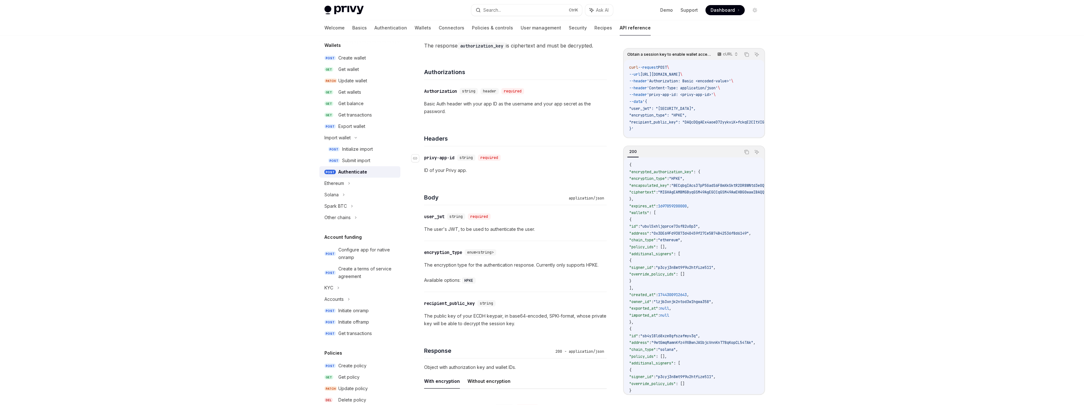
scroll to position [285, 0]
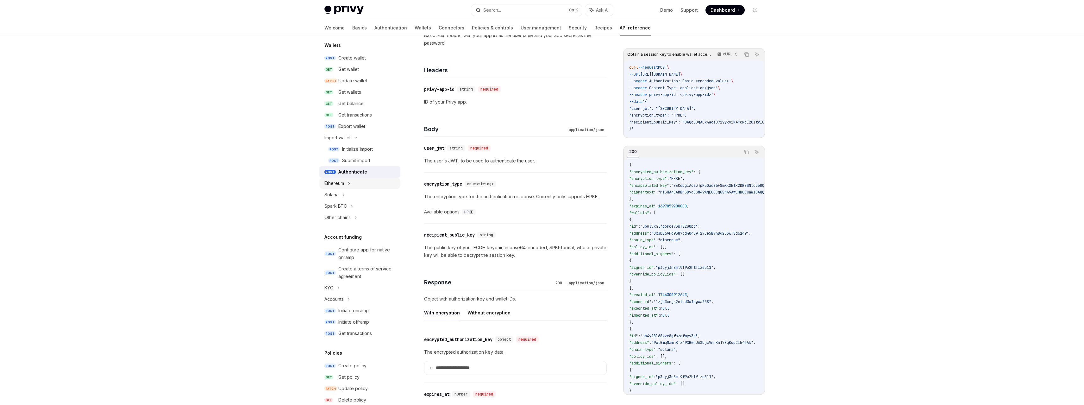
click at [361, 187] on div "Ethereum" at bounding box center [359, 183] width 81 height 11
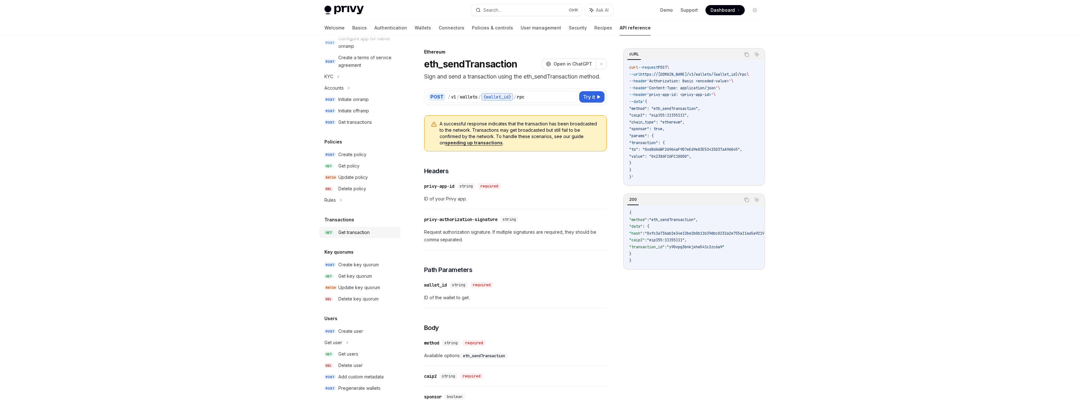
scroll to position [340, 0]
click at [357, 339] on div "Get user" at bounding box center [359, 340] width 81 height 11
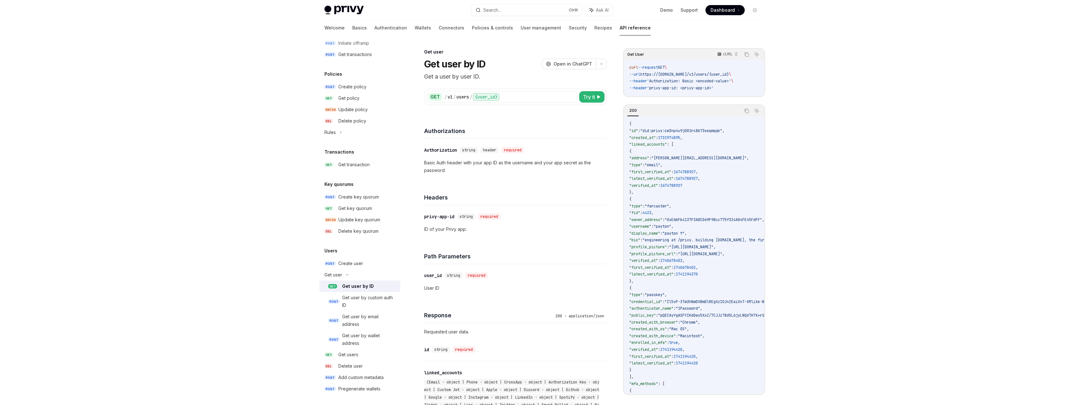
scroll to position [409, 0]
click at [366, 335] on div "Get user by wallet address" at bounding box center [369, 336] width 54 height 15
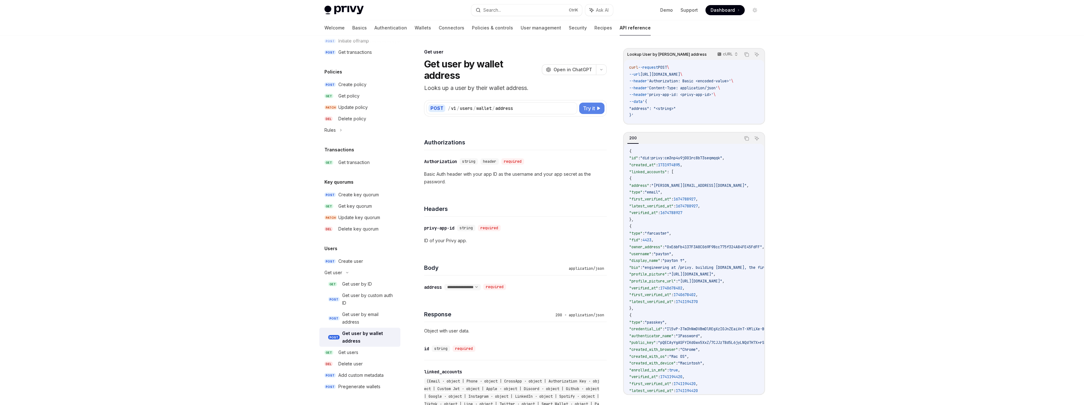
click at [592, 104] on span "Try it" at bounding box center [589, 108] width 12 height 8
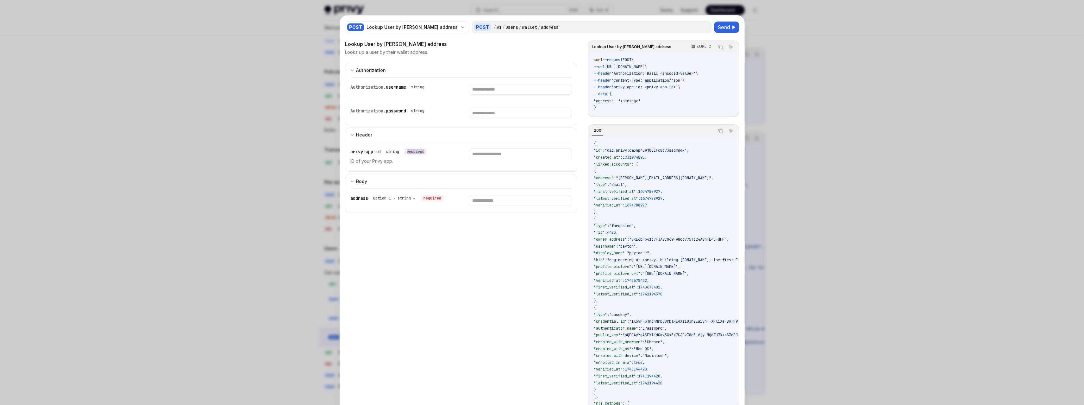
drag, startPoint x: 425, startPoint y: 150, endPoint x: 407, endPoint y: 149, distance: 18.4
click at [407, 149] on div "required" at bounding box center [415, 151] width 23 height 6
click at [447, 161] on p "ID of your Privy app." at bounding box center [401, 161] width 103 height 8
click at [867, 140] on div at bounding box center [542, 202] width 1084 height 405
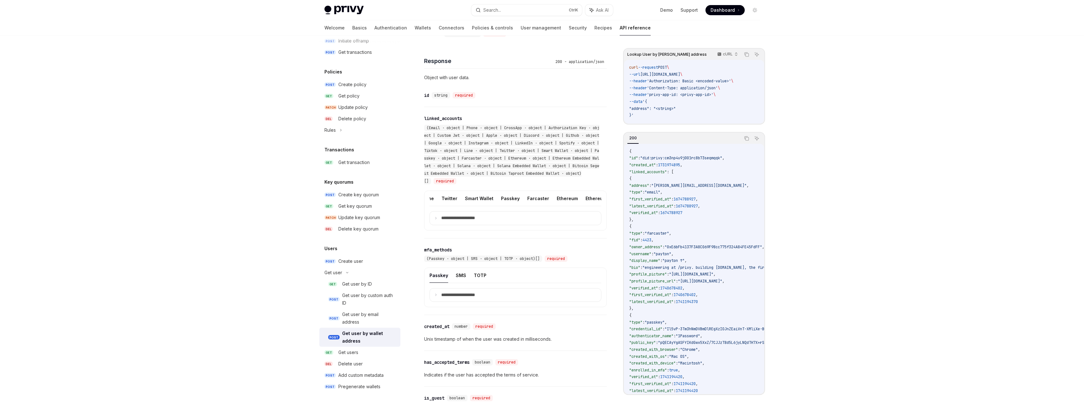
scroll to position [0, 352]
click at [531, 191] on button "Farcaster" at bounding box center [537, 198] width 22 height 15
click at [454, 215] on p "**********" at bounding box center [463, 218] width 44 height 6
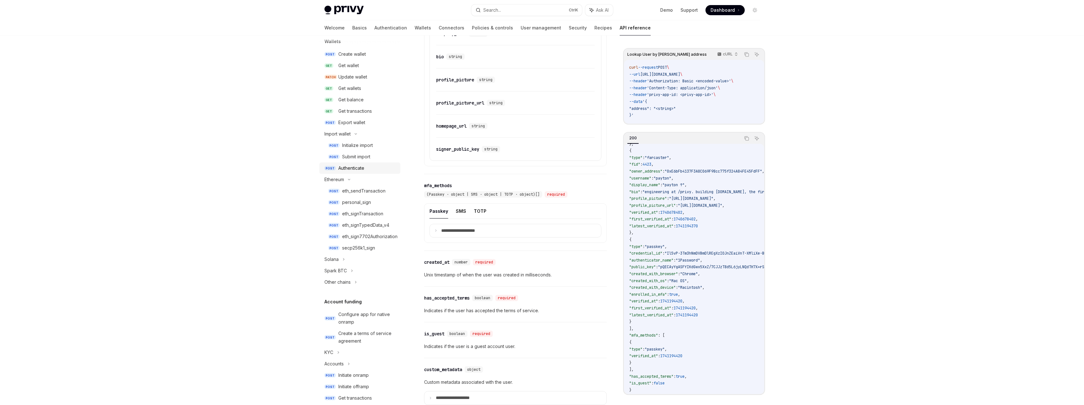
scroll to position [60, 0]
click at [353, 127] on div "Export wallet" at bounding box center [351, 125] width 27 height 8
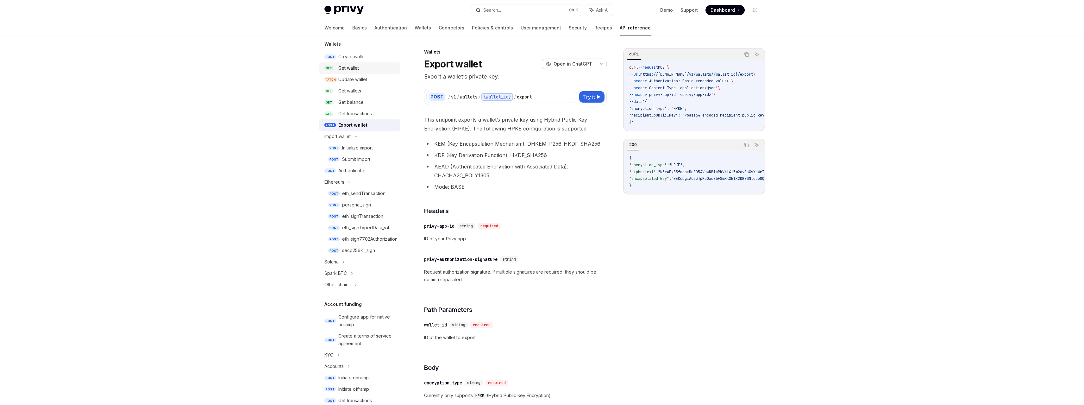
click at [357, 71] on div "Get wallet" at bounding box center [348, 68] width 21 height 8
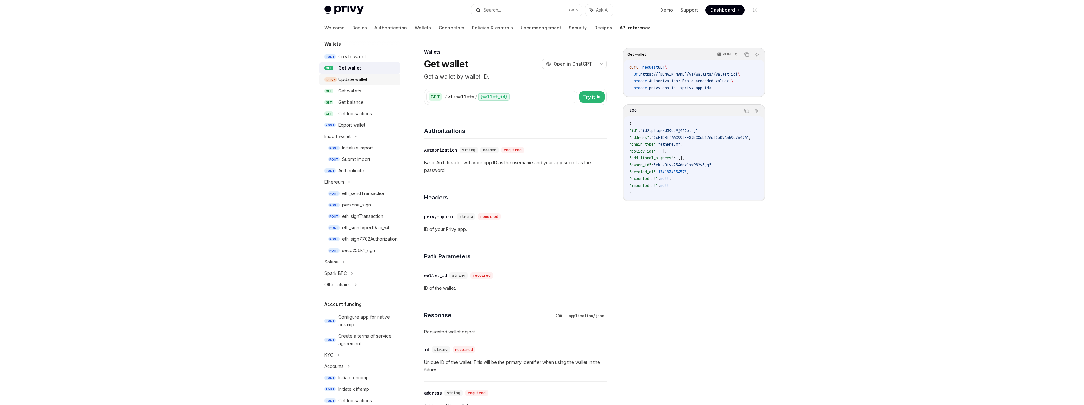
click at [364, 80] on div "Update wallet" at bounding box center [352, 80] width 29 height 8
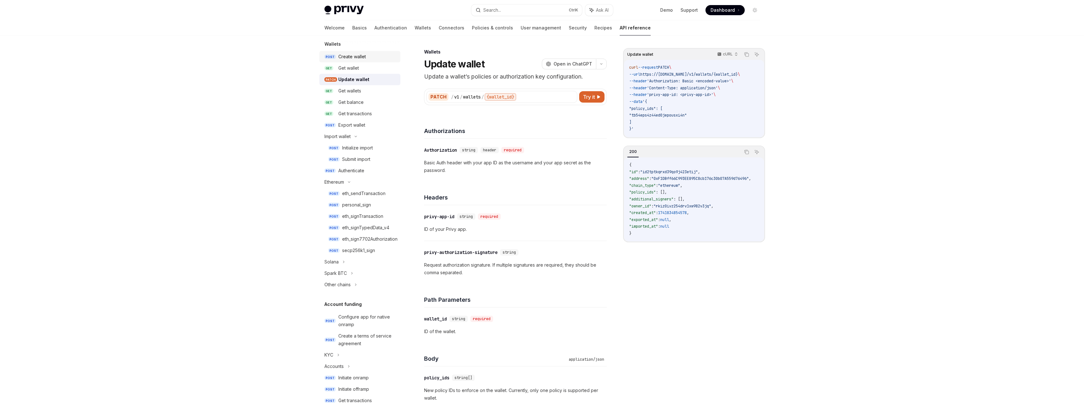
click at [362, 61] on link "POST Create wallet" at bounding box center [359, 56] width 81 height 11
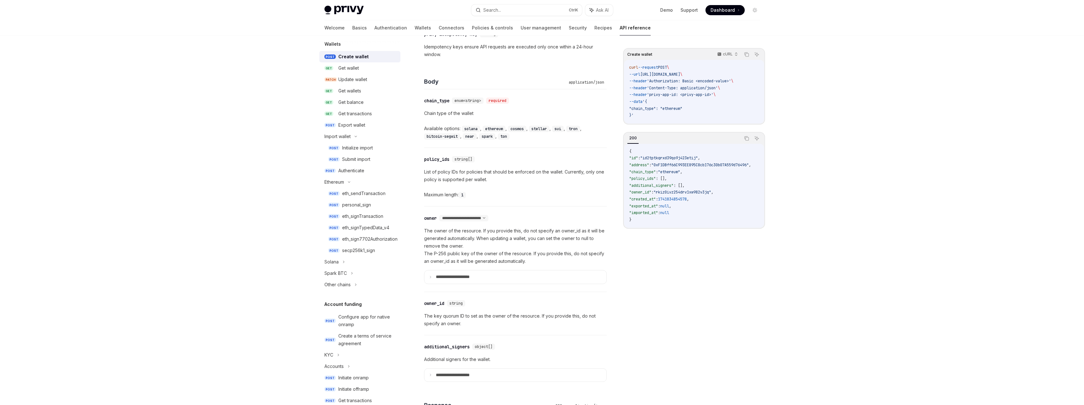
scroll to position [253, 0]
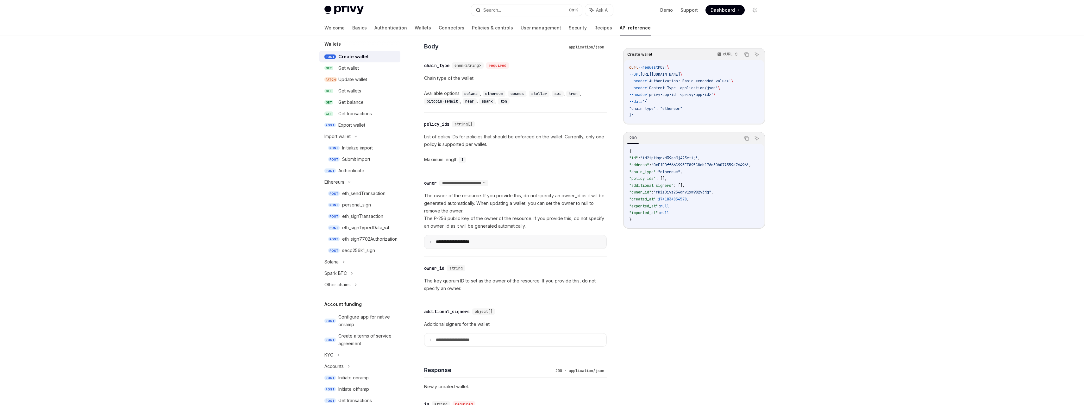
click at [481, 241] on summary "**********" at bounding box center [515, 241] width 182 height 13
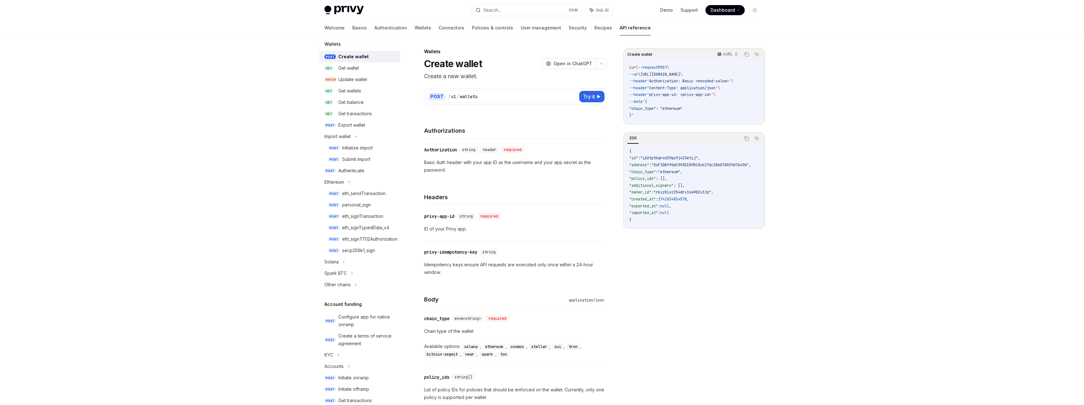
scroll to position [0, 0]
click at [353, 70] on div "Get wallet" at bounding box center [348, 68] width 21 height 8
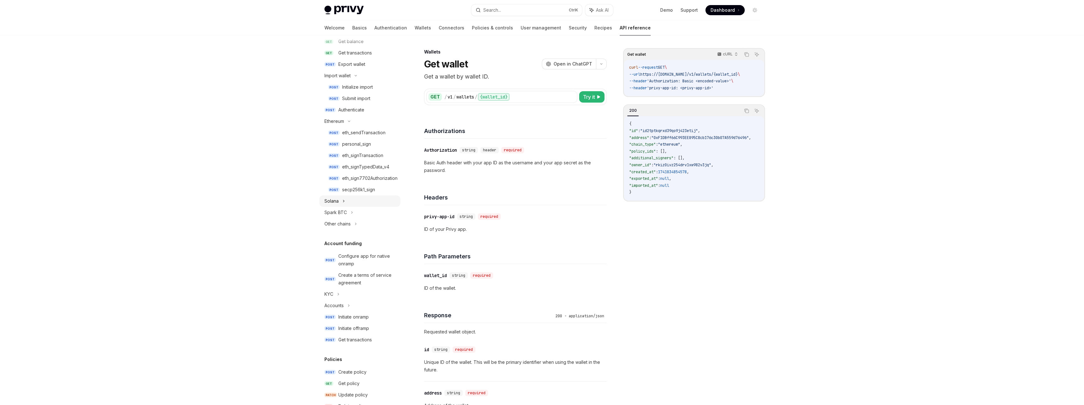
scroll to position [124, 0]
click at [365, 259] on div "Configure app for native onramp" at bounding box center [367, 257] width 58 height 15
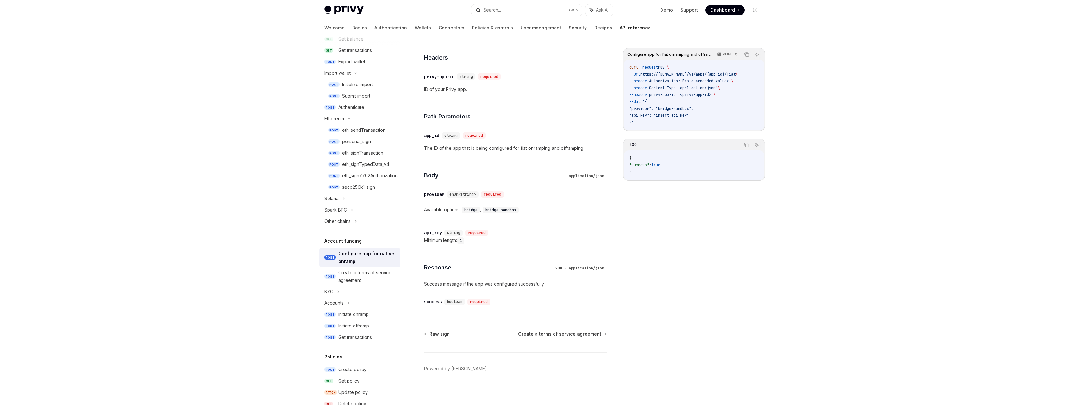
scroll to position [162, 0]
click at [377, 278] on div "Create a terms of service agreement" at bounding box center [367, 276] width 58 height 15
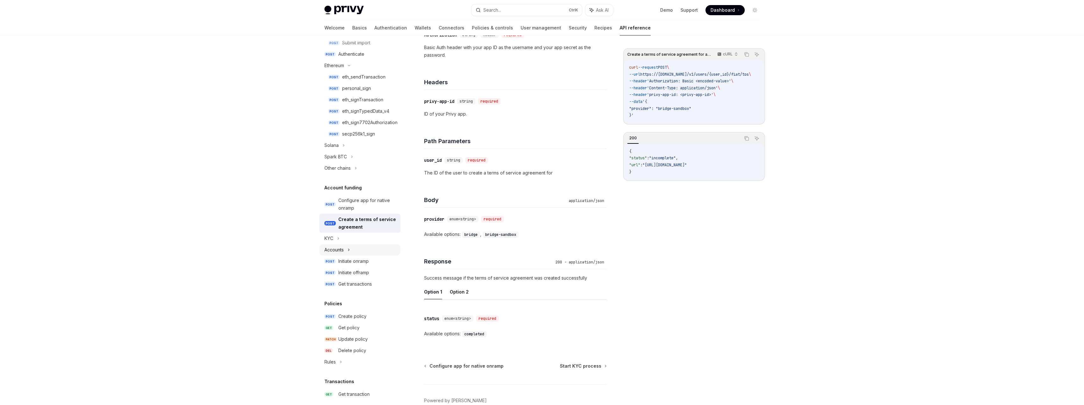
scroll to position [187, 0]
click at [366, 233] on div "KYC" at bounding box center [359, 227] width 81 height 11
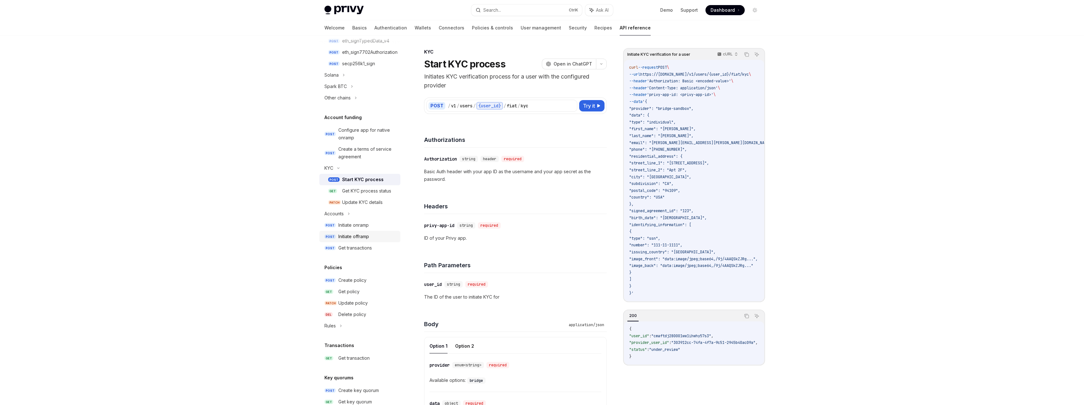
scroll to position [250, 0]
click at [374, 225] on div "Initiate onramp" at bounding box center [367, 222] width 58 height 8
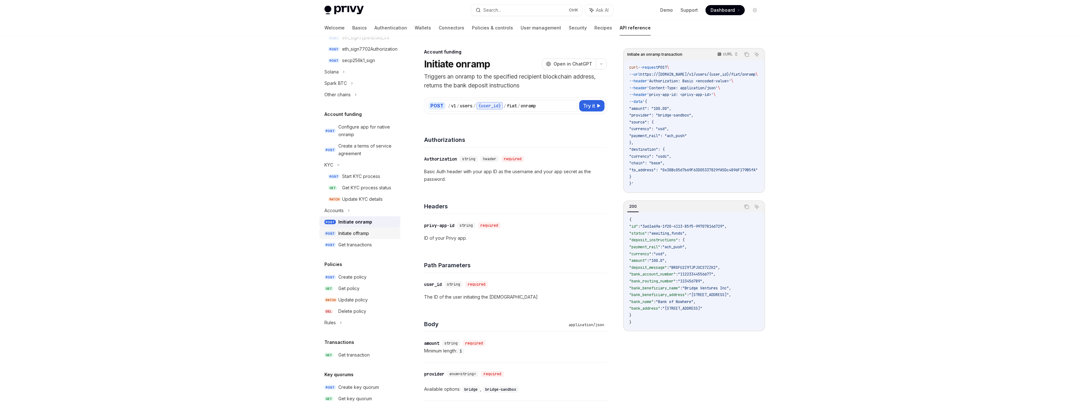
click at [363, 234] on div "Initiate offramp" at bounding box center [353, 233] width 31 height 8
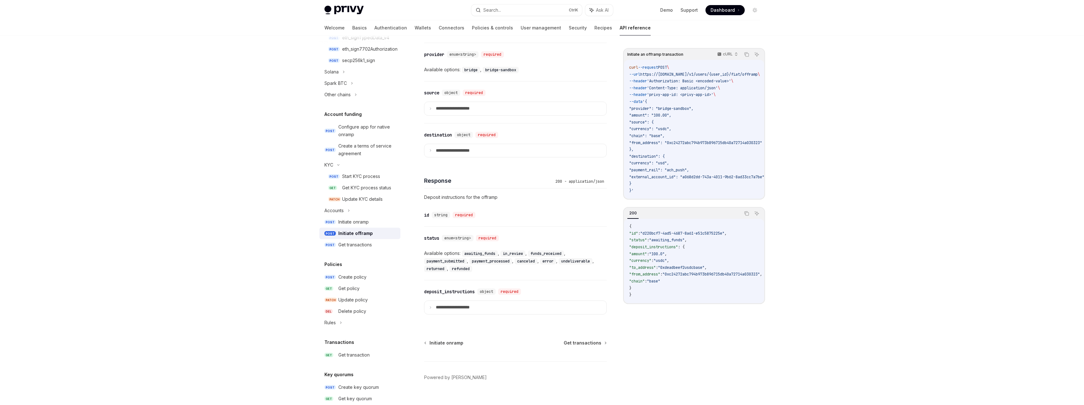
scroll to position [330, 0]
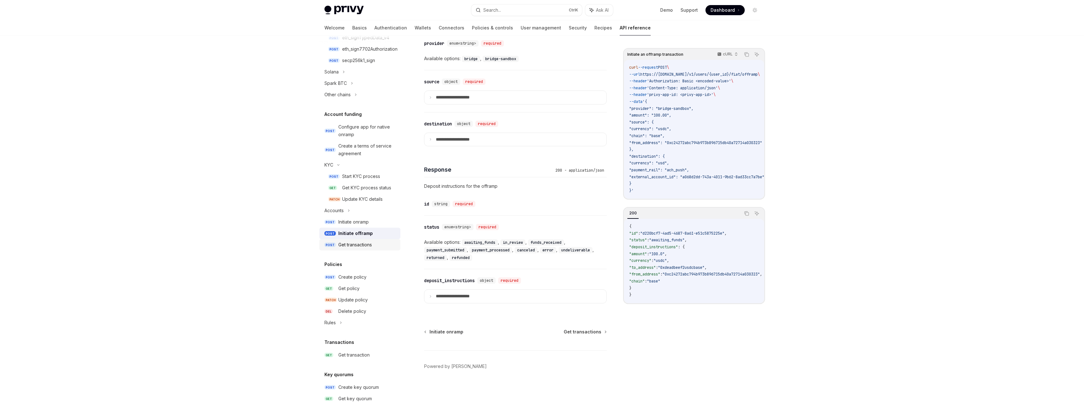
click at [368, 245] on div "Get transactions" at bounding box center [355, 245] width 34 height 8
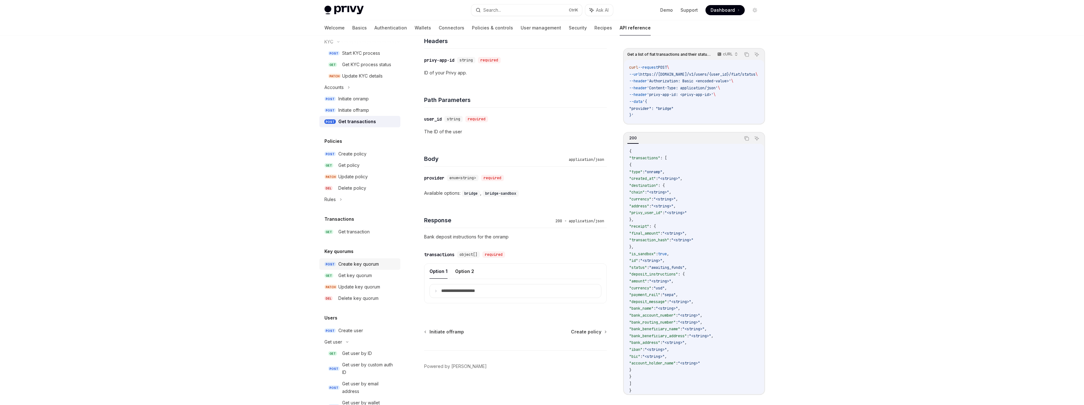
scroll to position [377, 0]
click at [369, 276] on link "GET Get key quorum" at bounding box center [359, 271] width 81 height 11
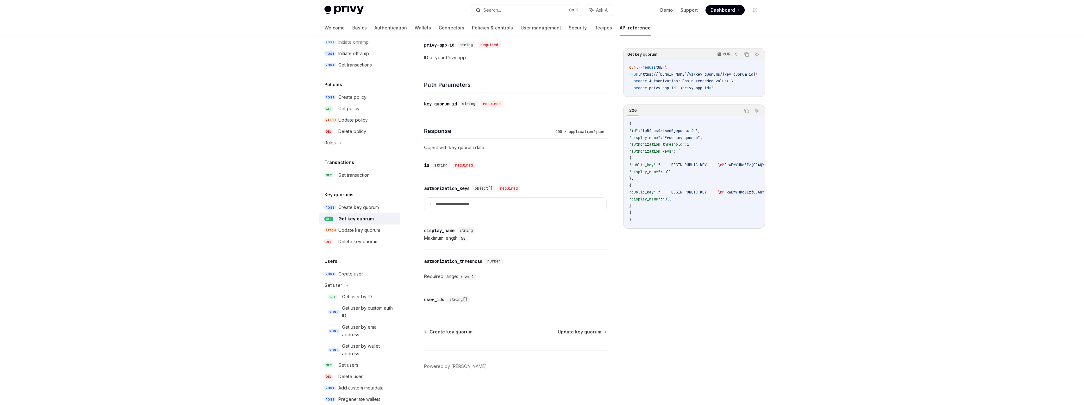
scroll to position [443, 0]
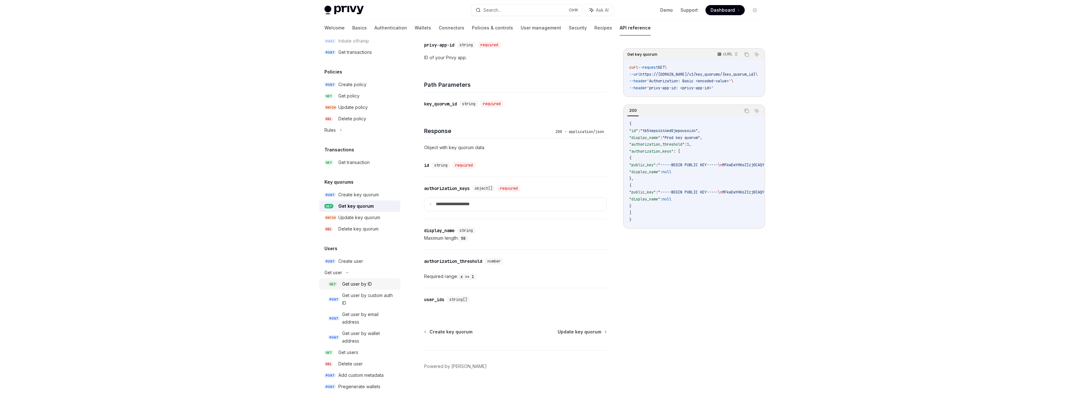
click at [368, 288] on link "GET Get user by ID" at bounding box center [359, 283] width 81 height 11
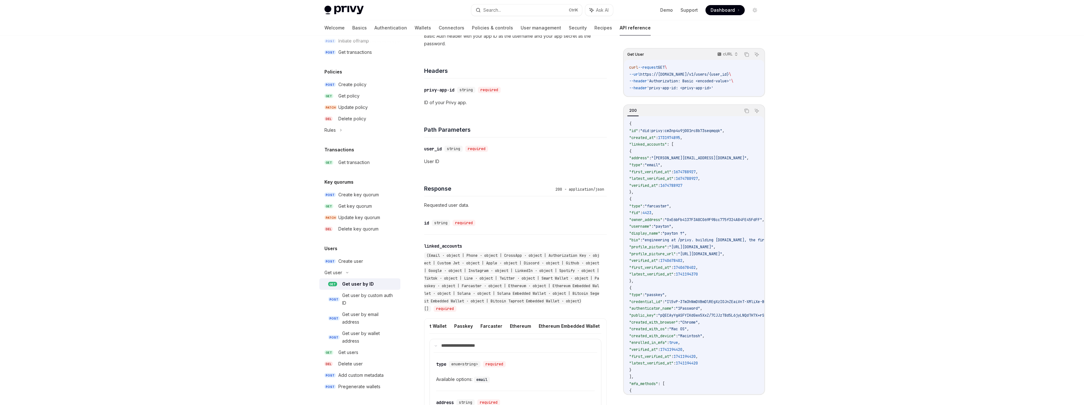
scroll to position [0, 402]
click at [478, 325] on button "Farcaster" at bounding box center [487, 325] width 22 height 15
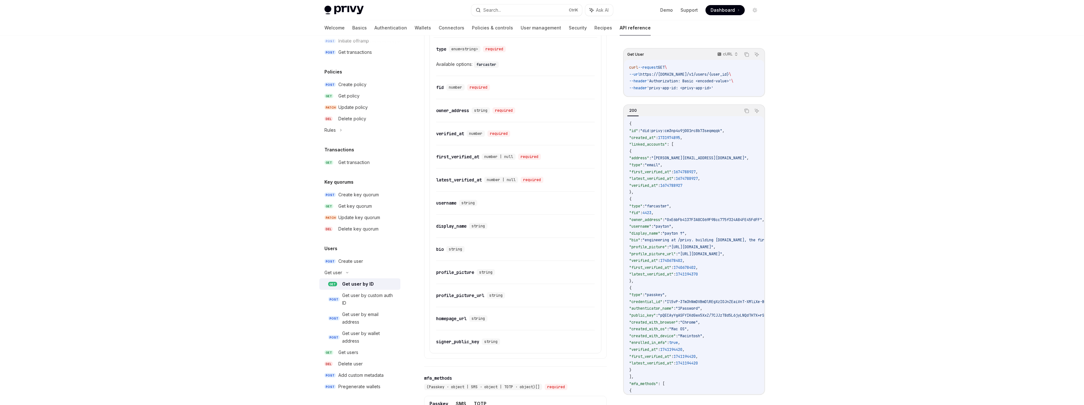
scroll to position [443, 0]
click at [378, 302] on div "Get user by custom auth ID" at bounding box center [369, 298] width 54 height 15
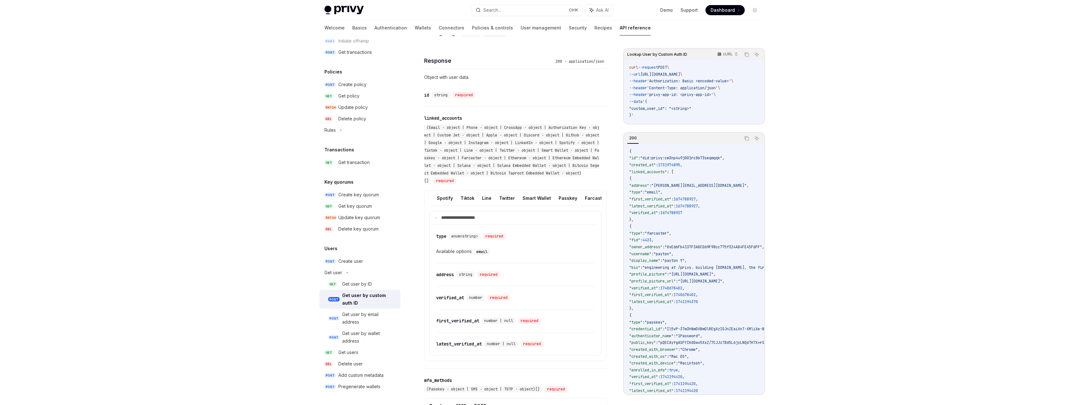
scroll to position [0, 308]
click at [570, 197] on button "Farcaster" at bounding box center [580, 198] width 22 height 15
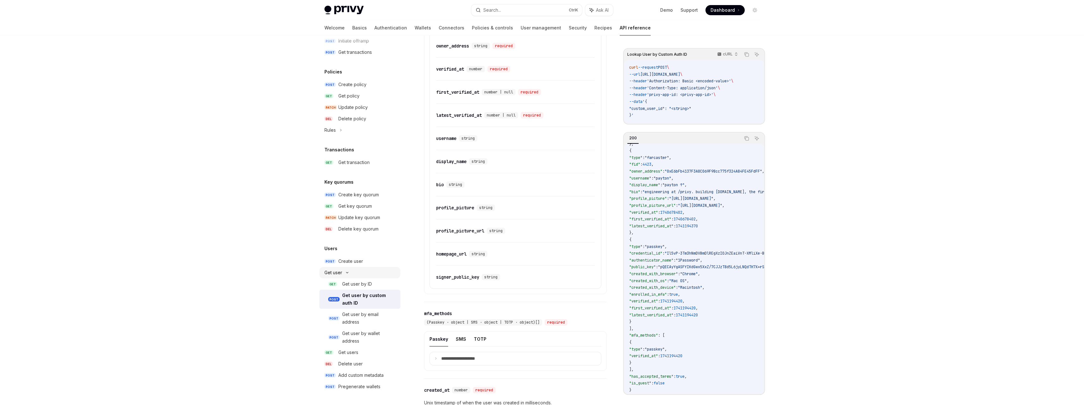
scroll to position [506, 0]
click at [368, 338] on div "Get user by wallet address" at bounding box center [369, 336] width 54 height 15
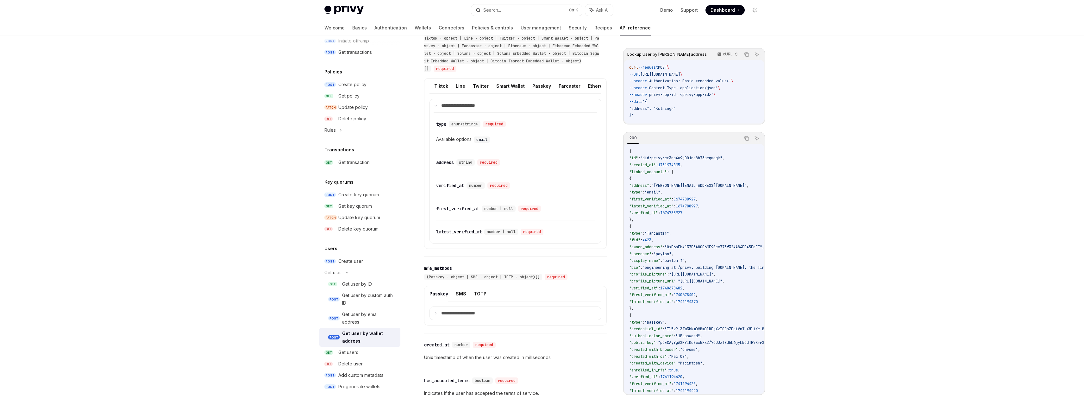
scroll to position [0, 330]
drag, startPoint x: 540, startPoint y: 76, endPoint x: 851, endPoint y: 141, distance: 318.2
click at [547, 78] on button "Farcaster" at bounding box center [558, 85] width 22 height 15
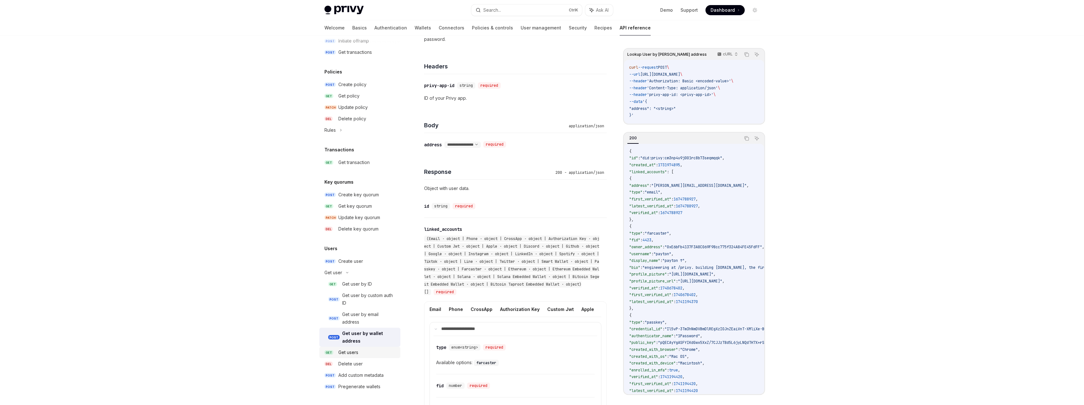
scroll to position [144, 0]
click at [364, 388] on div "Pregenerate wallets" at bounding box center [359, 387] width 42 height 8
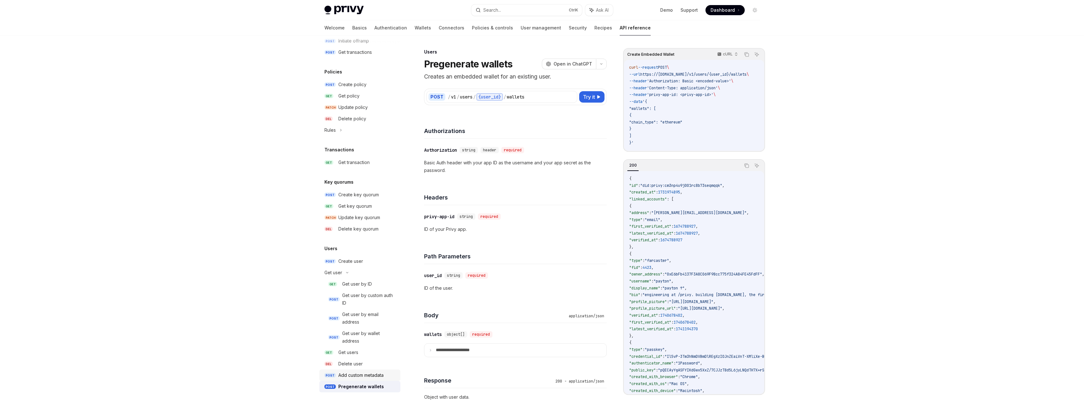
click at [364, 379] on link "POST Add custom metadata" at bounding box center [359, 374] width 81 height 11
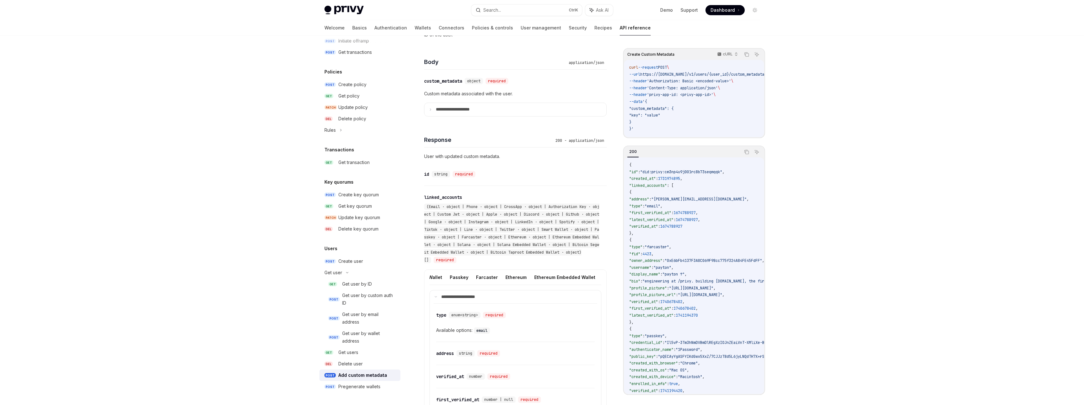
scroll to position [0, 366]
click at [512, 277] on button "Farcaster" at bounding box center [523, 277] width 22 height 15
type textarea "*"
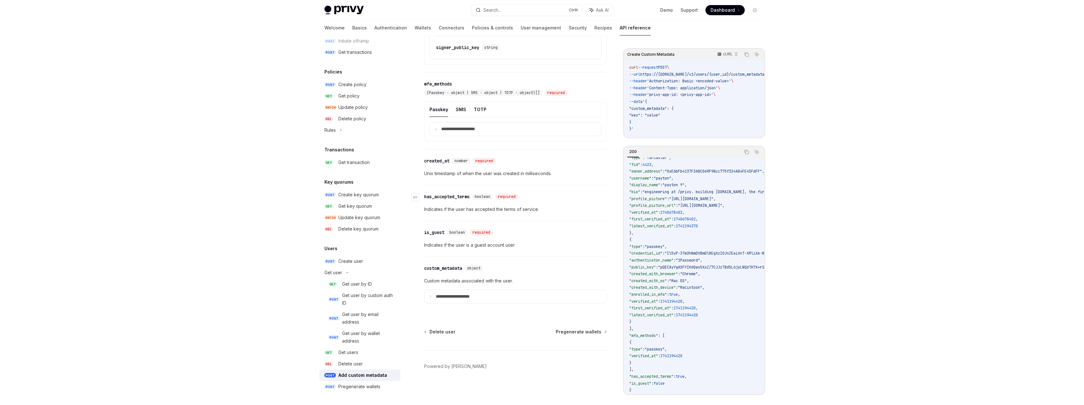
scroll to position [818, 0]
click at [506, 295] on summary "**********" at bounding box center [515, 296] width 182 height 13
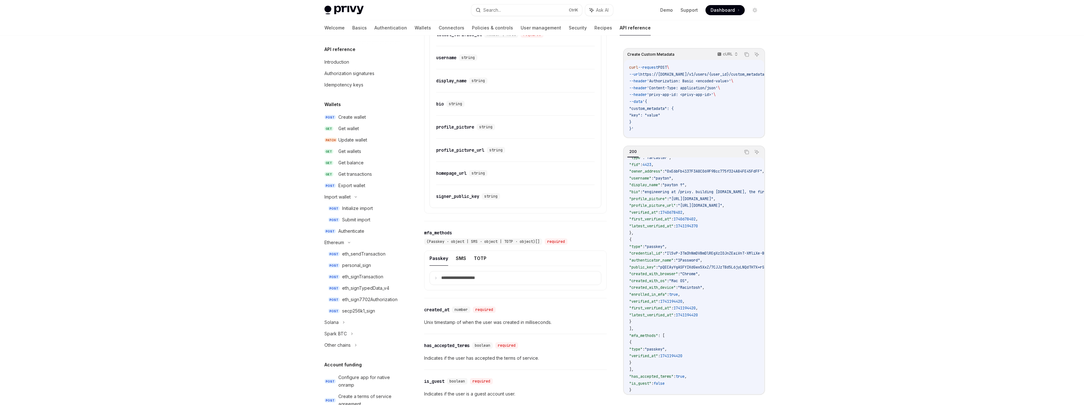
scroll to position [619, 0]
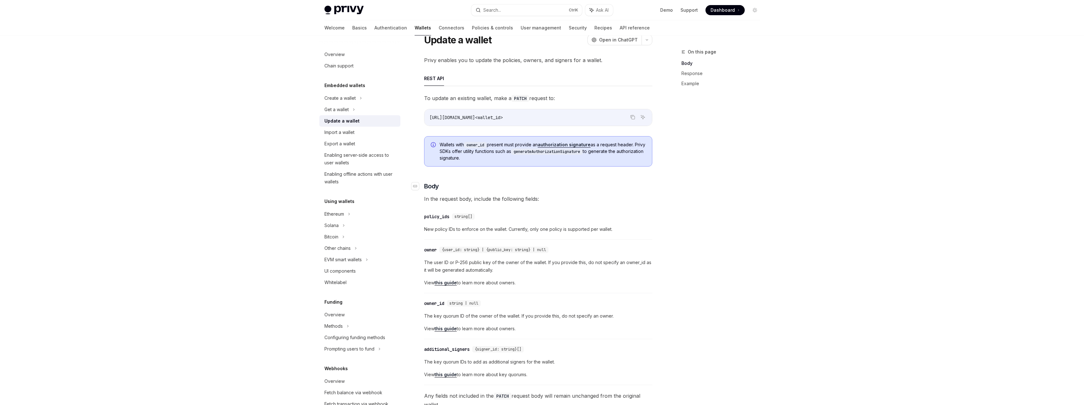
scroll to position [22, 0]
click at [369, 111] on div "Get a wallet" at bounding box center [359, 109] width 81 height 11
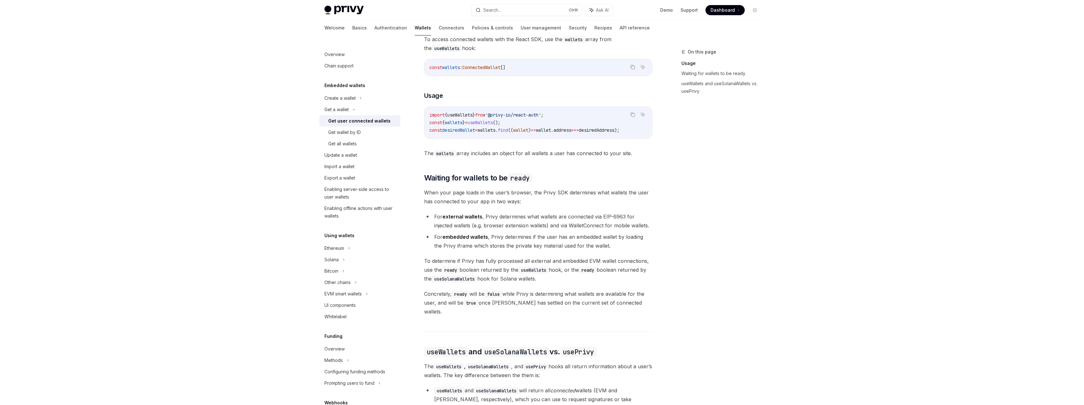
scroll to position [71, 0]
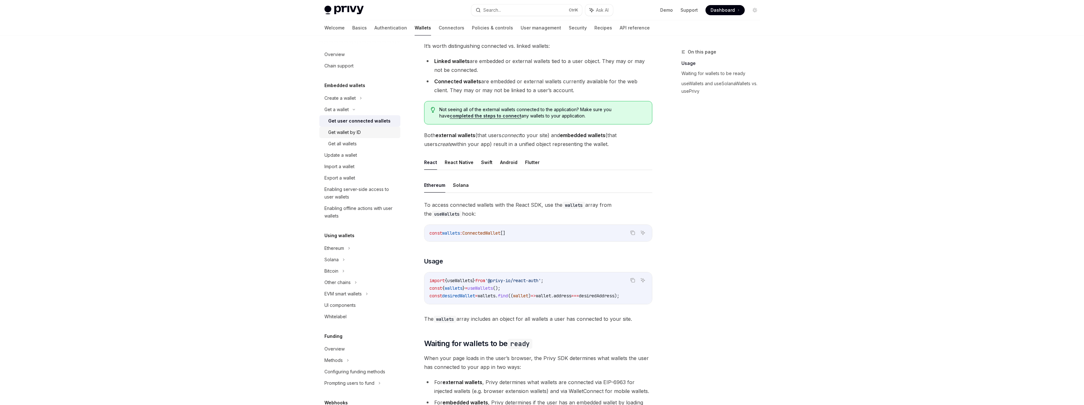
click at [362, 134] on div "Get wallet by ID" at bounding box center [362, 132] width 68 height 8
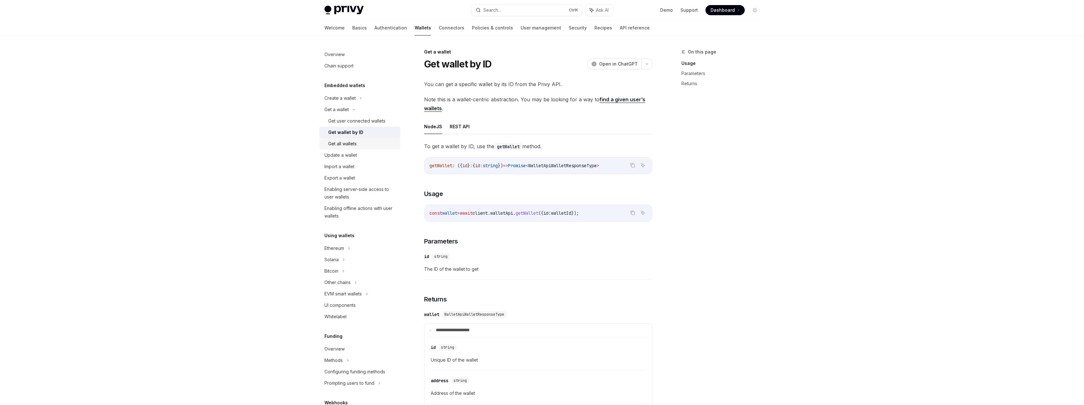
click at [359, 143] on div "Get all wallets" at bounding box center [362, 144] width 68 height 8
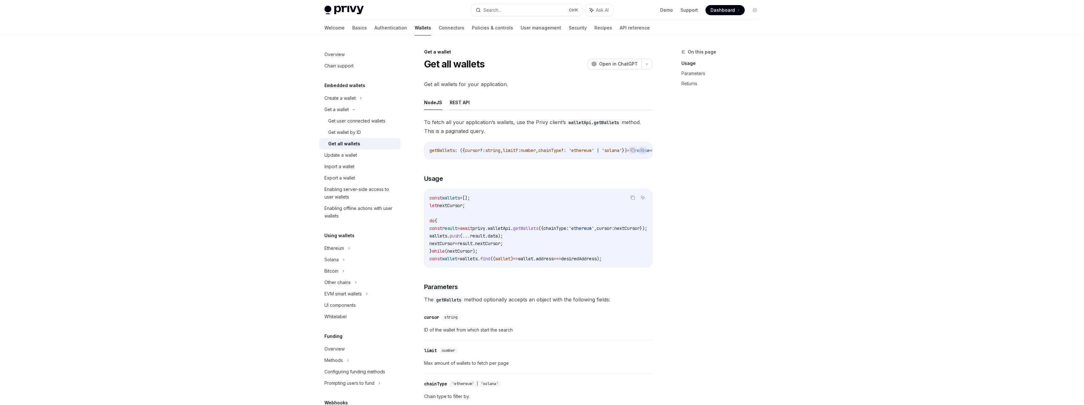
click at [458, 103] on button "REST API" at bounding box center [460, 102] width 20 height 15
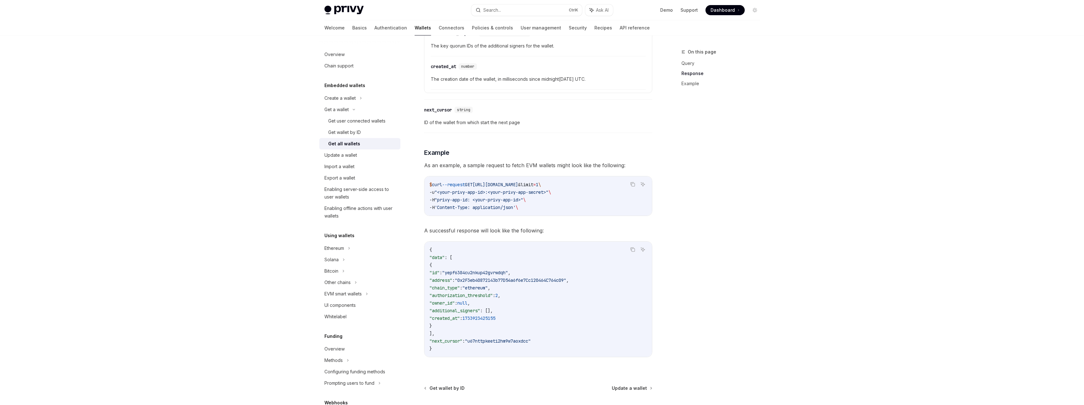
scroll to position [538, 0]
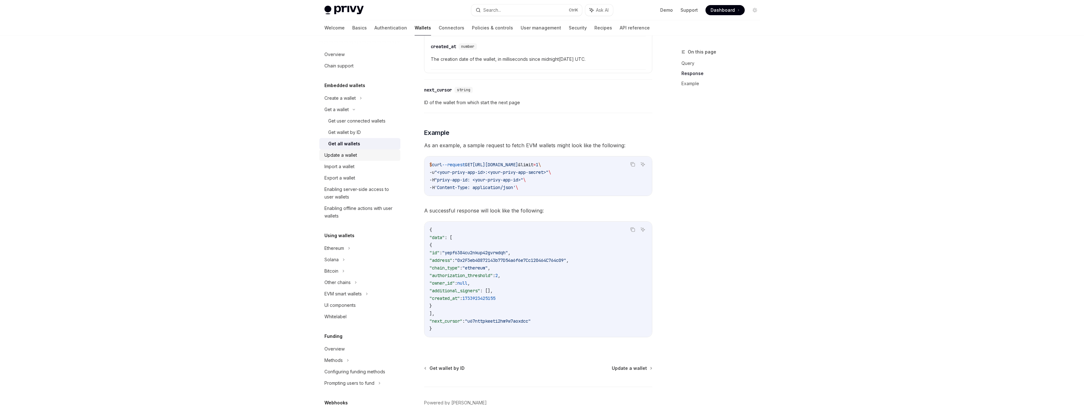
click at [354, 157] on div "Update a wallet" at bounding box center [340, 155] width 33 height 8
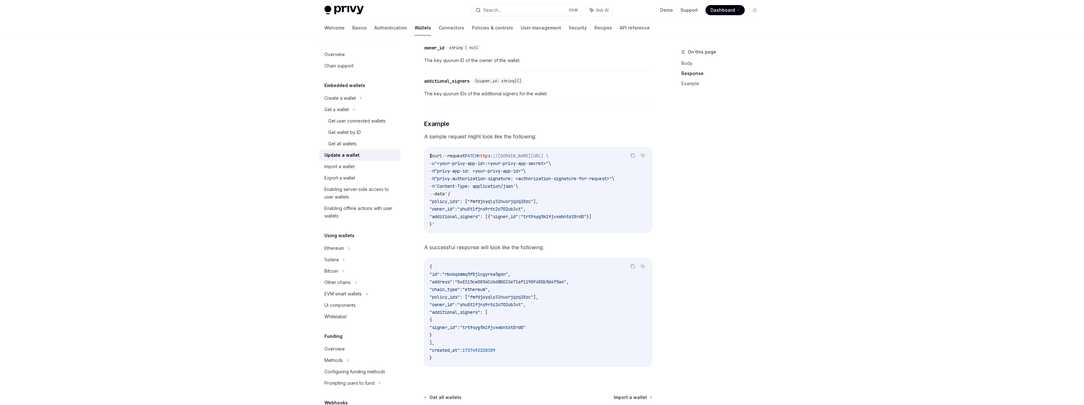
scroll to position [601, 0]
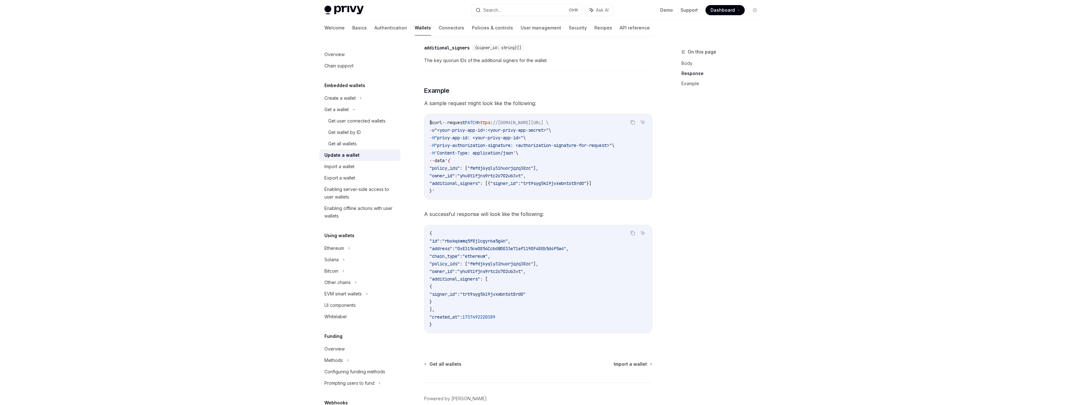
drag, startPoint x: 542, startPoint y: 199, endPoint x: 558, endPoint y: 199, distance: 15.8
click at [558, 199] on div "$ curl -- request PATCH https : //api.privy.io/v1/wallets/rbokq6mmq5f8j1cgyr6a5…" at bounding box center [538, 156] width 228 height 85
click at [366, 176] on div "Export a wallet" at bounding box center [360, 178] width 72 height 8
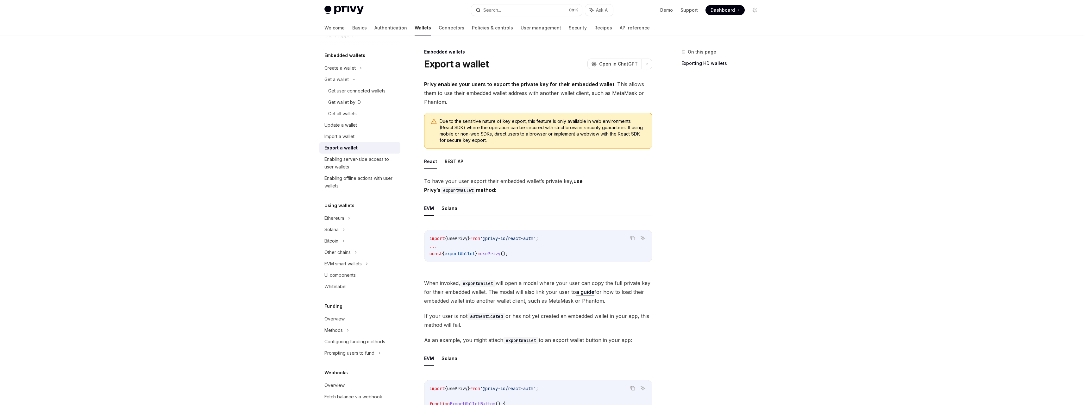
scroll to position [32, 0]
click at [363, 162] on div "Enabling server-side access to user wallets" at bounding box center [360, 161] width 72 height 15
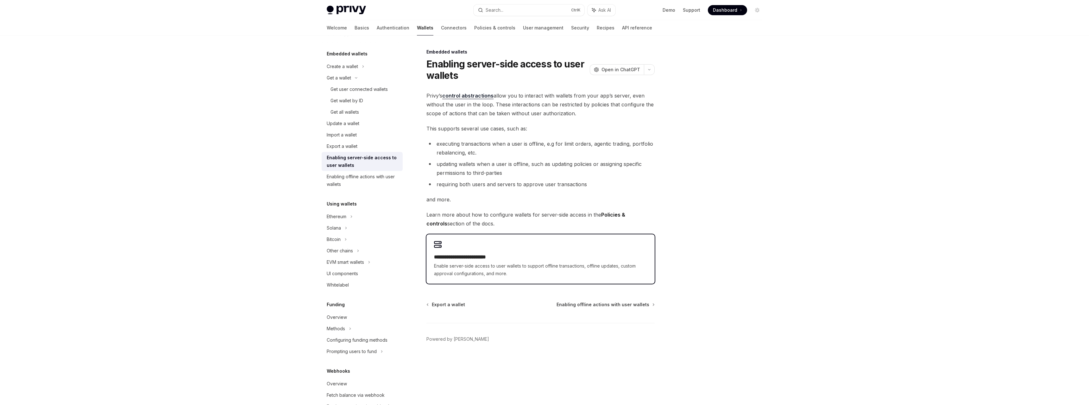
click at [503, 242] on div "**********" at bounding box center [540, 258] width 228 height 49
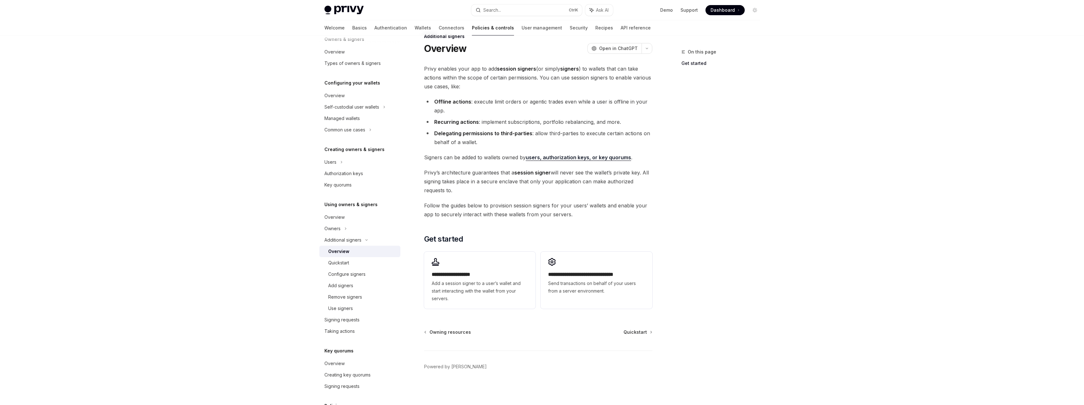
scroll to position [16, 0]
click at [361, 273] on div "Configure signers" at bounding box center [346, 274] width 37 height 8
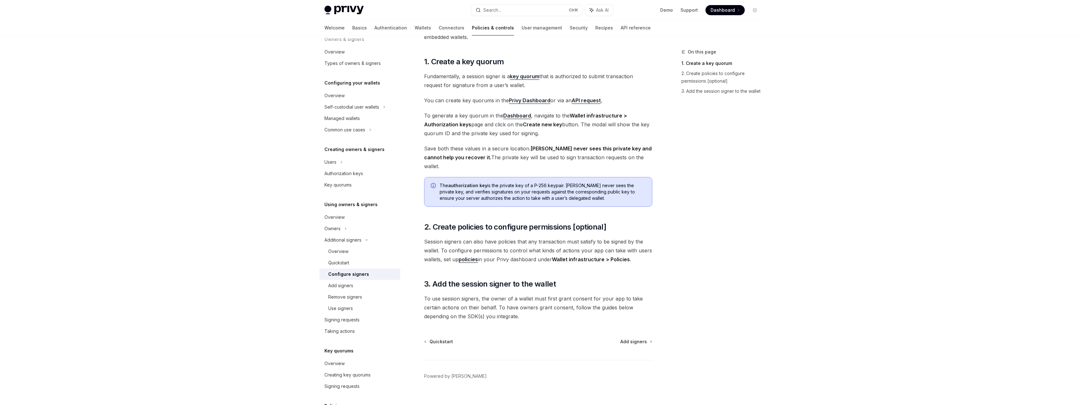
scroll to position [57, 0]
click at [357, 290] on link "Add signers" at bounding box center [359, 285] width 81 height 11
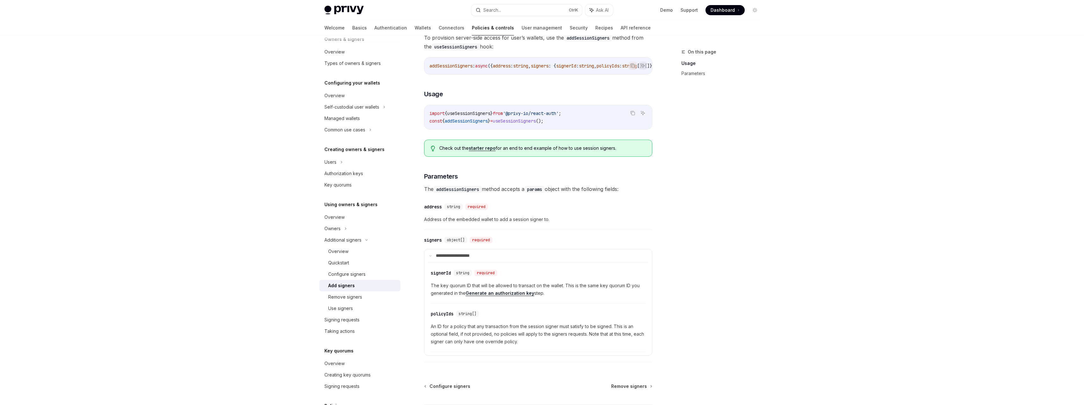
scroll to position [158, 0]
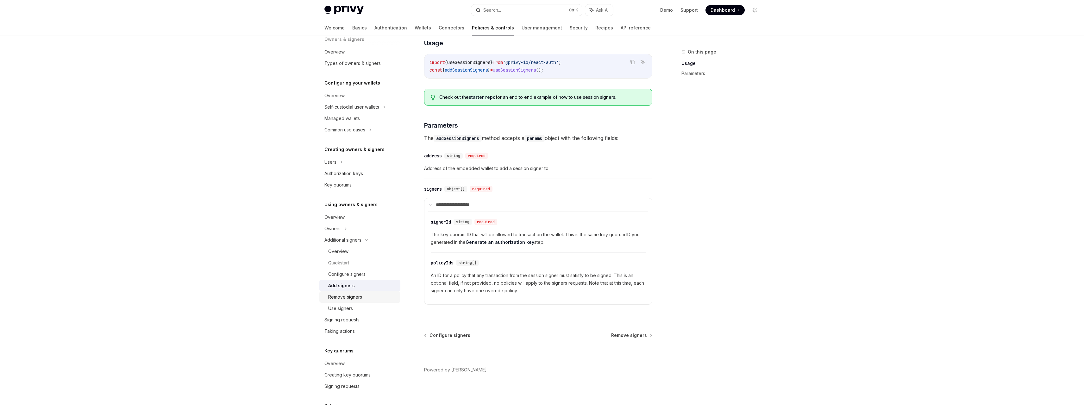
click at [355, 300] on div "Remove signers" at bounding box center [345, 297] width 34 height 8
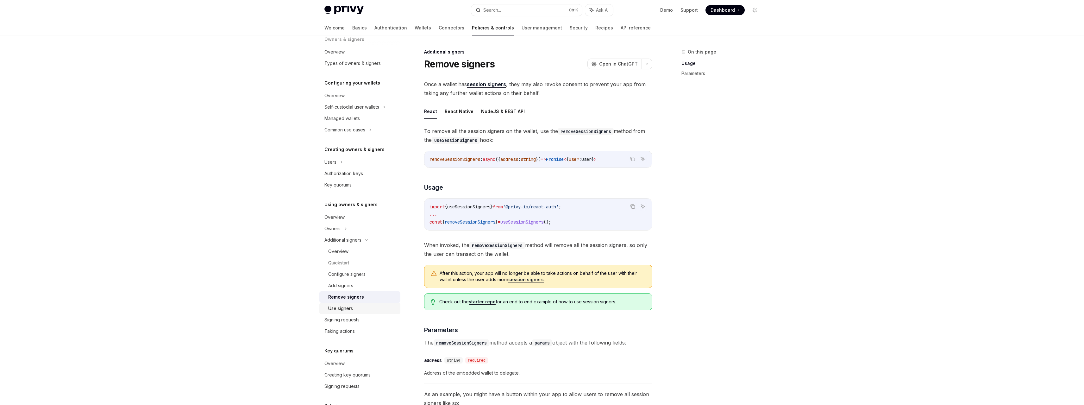
click at [355, 308] on div "Use signers" at bounding box center [362, 308] width 68 height 8
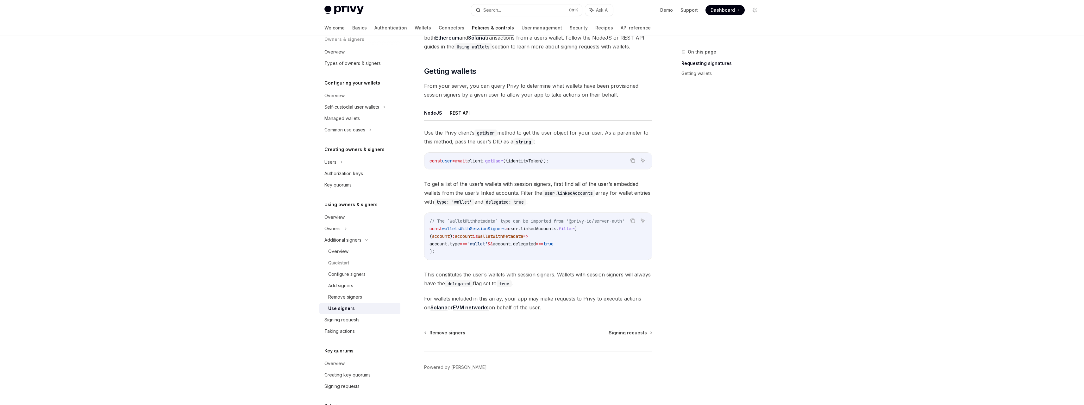
scroll to position [179, 0]
click at [353, 320] on div "Signing requests" at bounding box center [341, 320] width 35 height 8
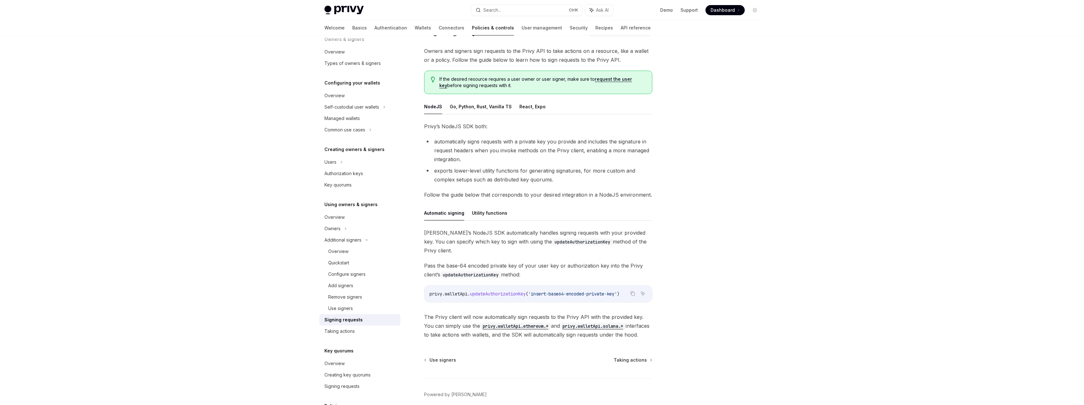
scroll to position [53, 0]
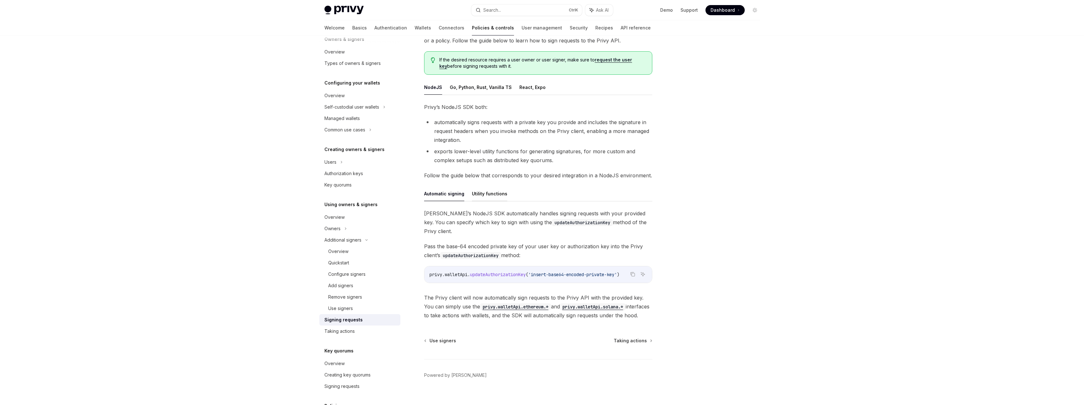
click at [481, 195] on button "Utility functions" at bounding box center [489, 193] width 35 height 15
type textarea "*"
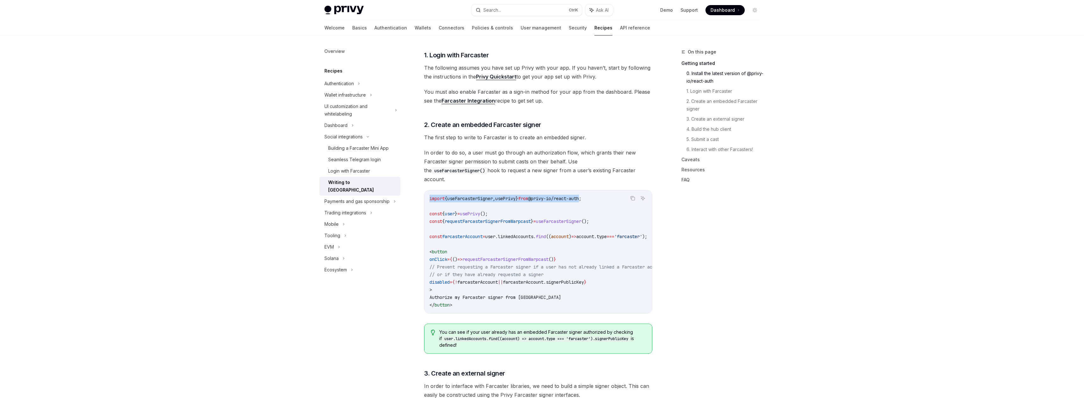
drag, startPoint x: 429, startPoint y: 189, endPoint x: 603, endPoint y: 188, distance: 173.7
click at [603, 190] on div "import { useFarcasterSigner , usePrivy } from @ privy - io / react - auth ; con…" at bounding box center [538, 251] width 228 height 123
copy span "import { useFarcasterSigner , usePrivy } from @ privy - io / react - auth"
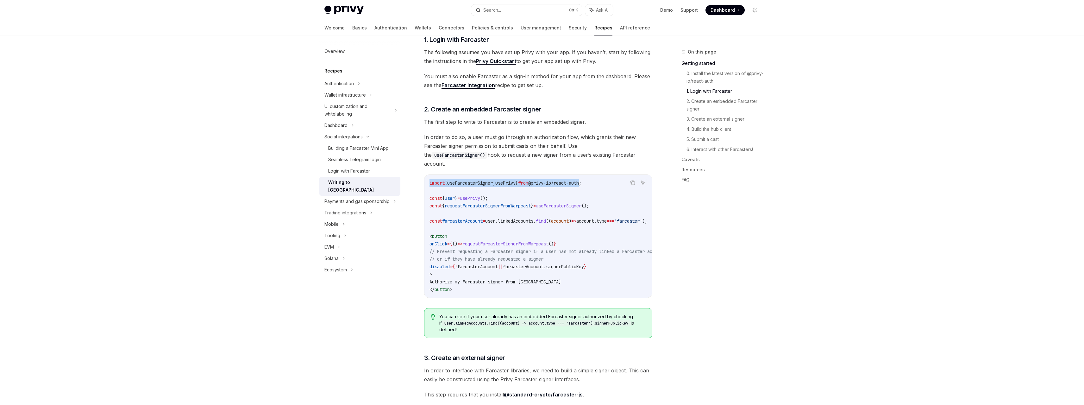
scroll to position [253, 0]
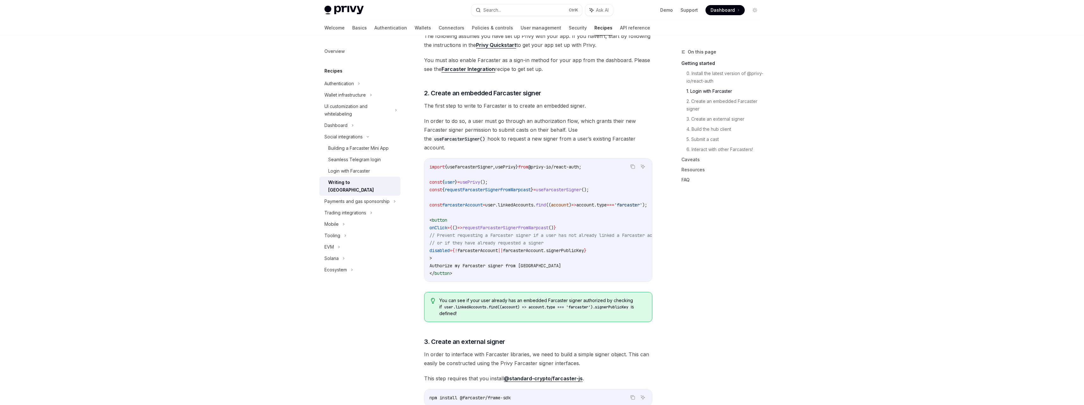
click at [533, 209] on code "import { useFarcasterSigner , usePrivy } from @ privy - io / react - auth ; con…" at bounding box center [554, 220] width 251 height 114
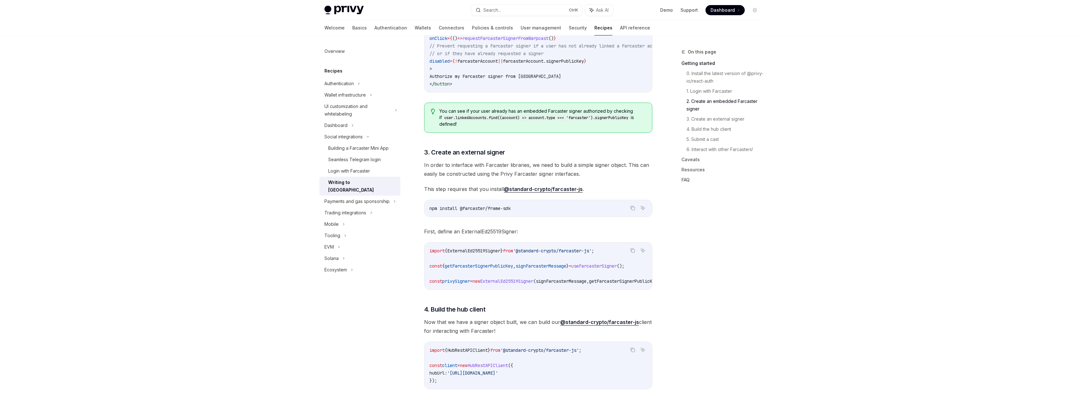
scroll to position [443, 0]
drag, startPoint x: 519, startPoint y: 202, endPoint x: 430, endPoint y: 200, distance: 89.0
click at [430, 204] on code "npm install @farcaster/frame-sdk" at bounding box center [537, 208] width 217 height 8
copy span "npm install @farcaster/frame-sdk"
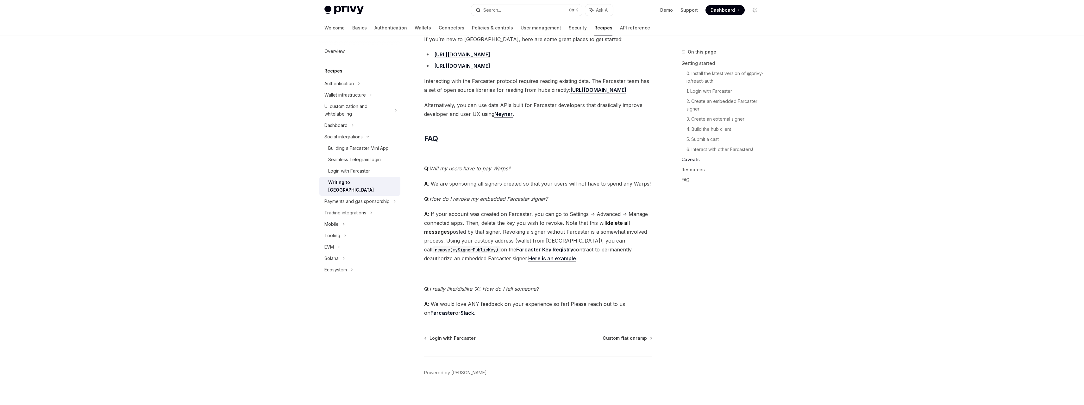
scroll to position [1476, 0]
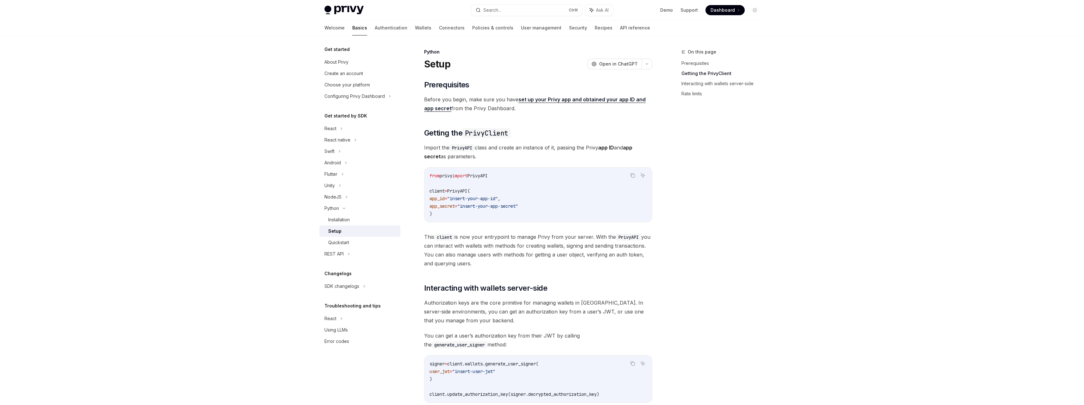
scroll to position [158, 0]
